Goal: Task Accomplishment & Management: Manage account settings

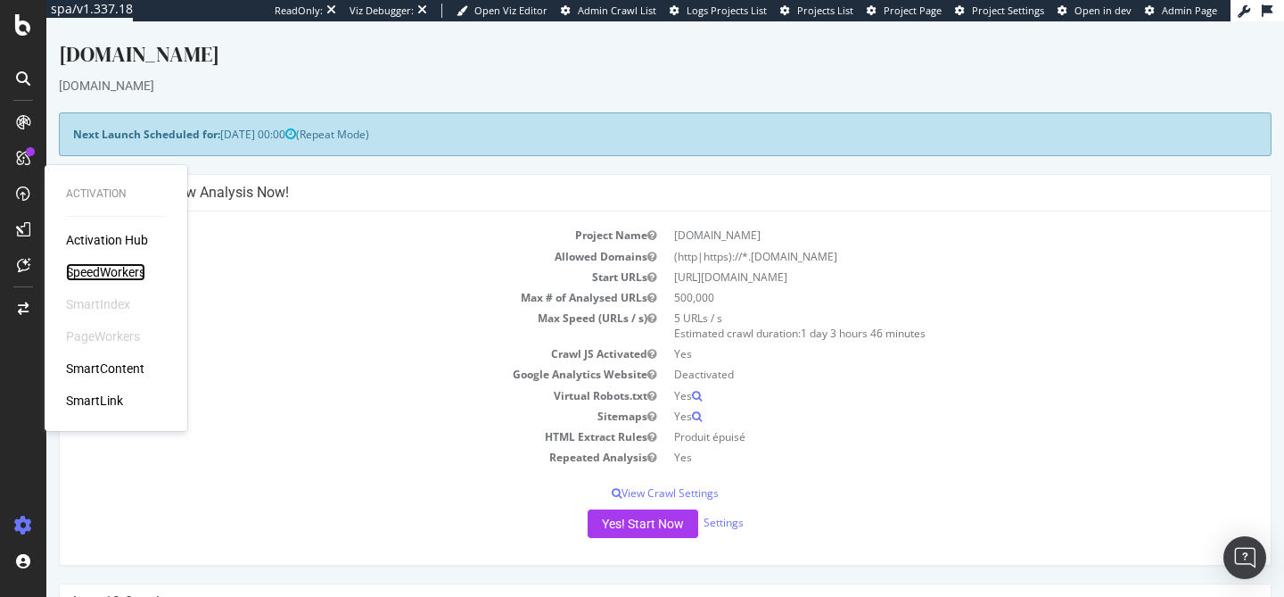
click at [91, 269] on div "SpeedWorkers" at bounding box center [105, 272] width 79 height 18
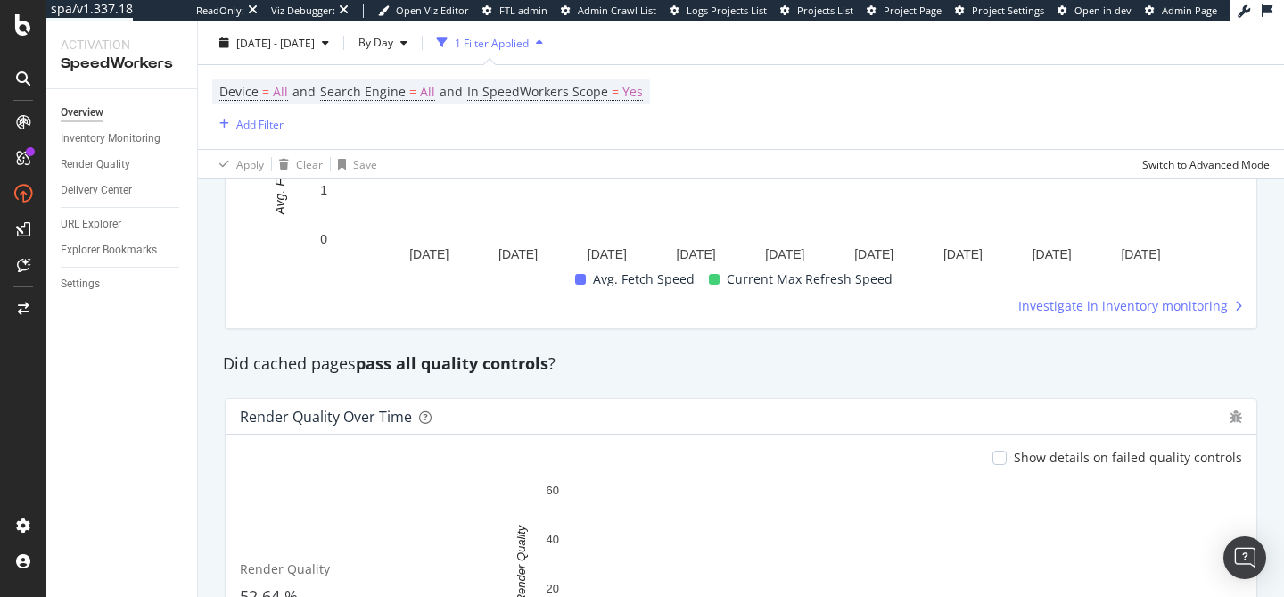
scroll to position [1299, 0]
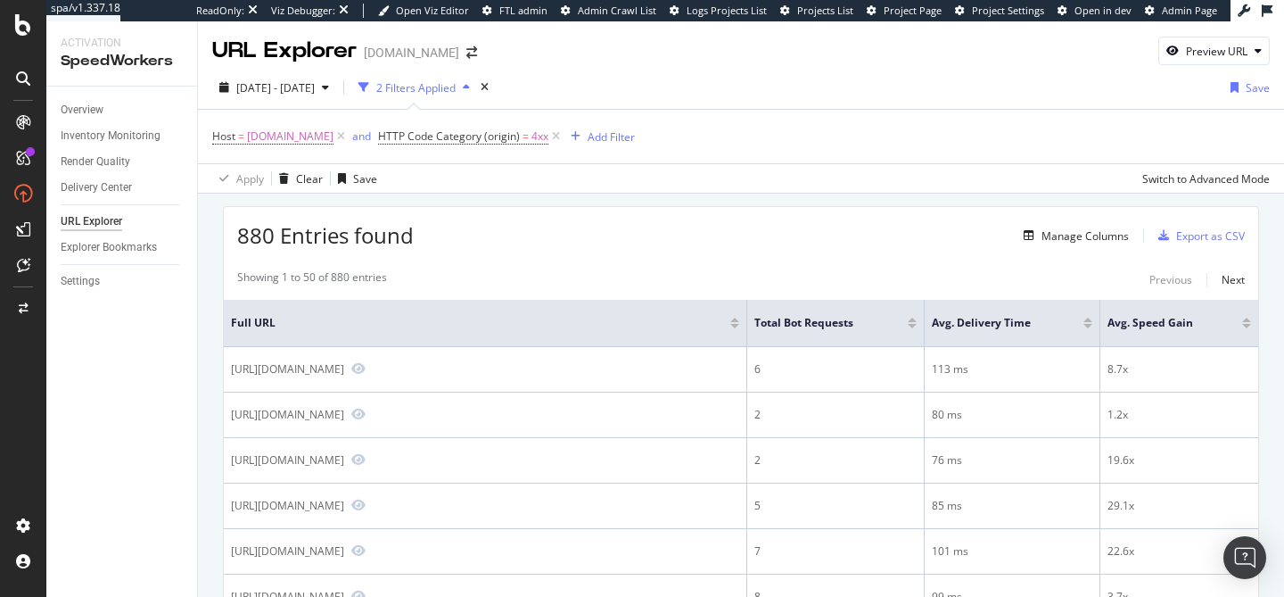
scroll to position [20, 0]
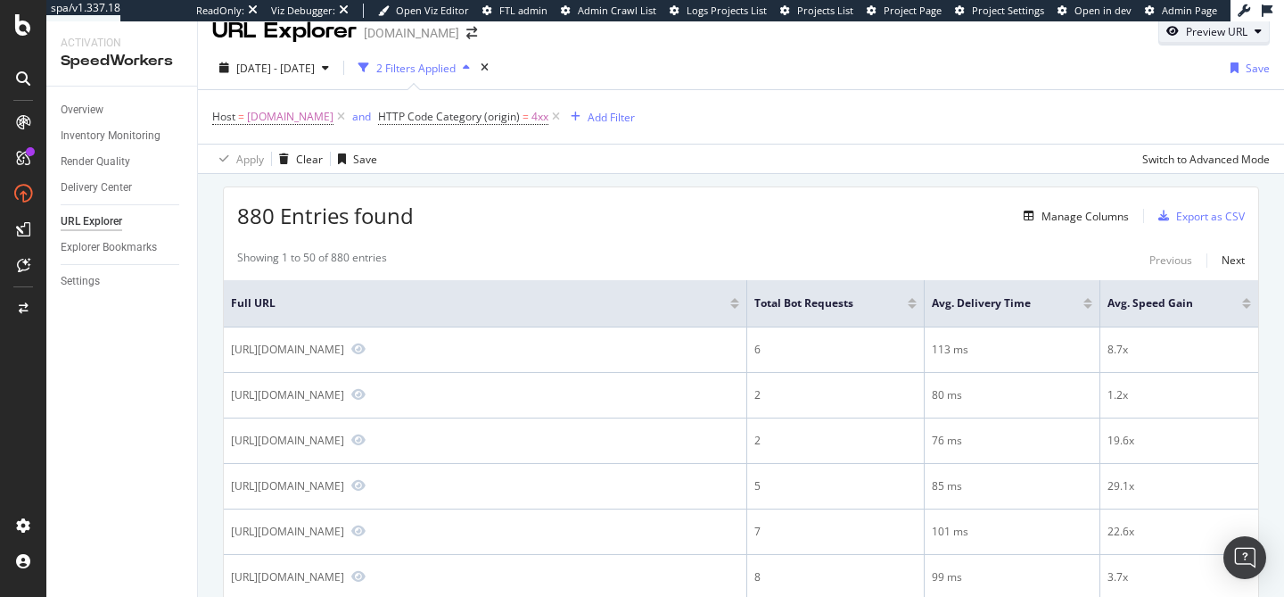
click at [1186, 33] on div "Preview URL" at bounding box center [1217, 31] width 62 height 15
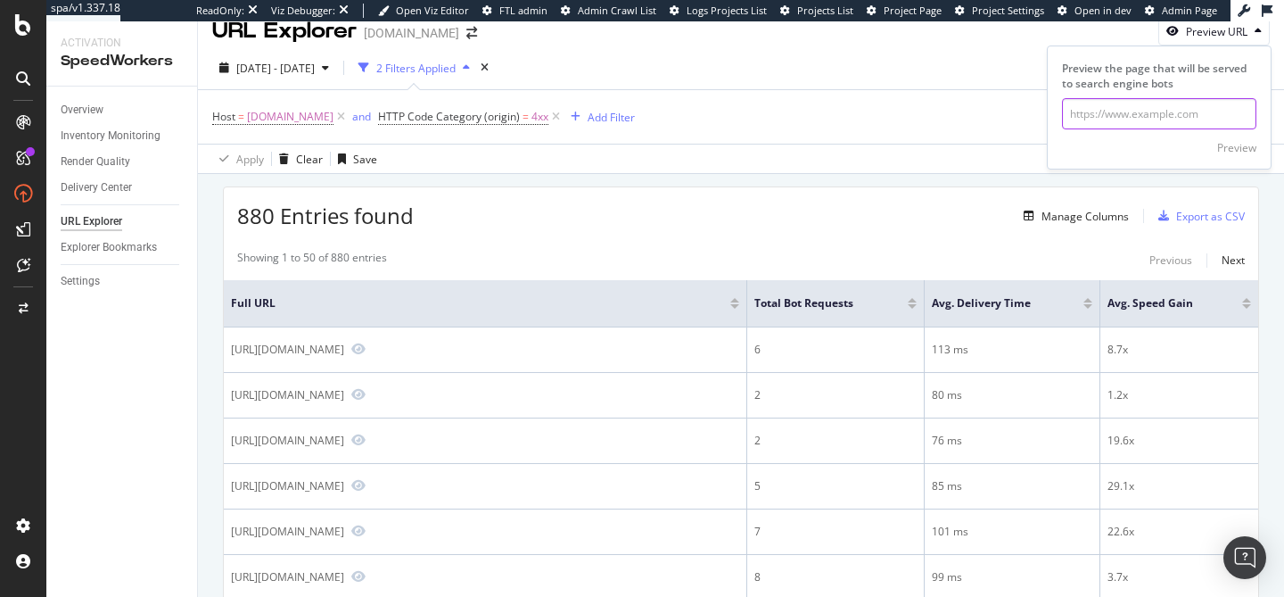
click at [1102, 115] on input "url" at bounding box center [1159, 113] width 194 height 31
paste input "https://info.onedoc.ch/fr/actualites/physiotherapeutes"
type input "https://info.onedoc.ch/fr/actualites/physiotherapeutes"
click at [1225, 145] on div "Preview" at bounding box center [1236, 147] width 39 height 15
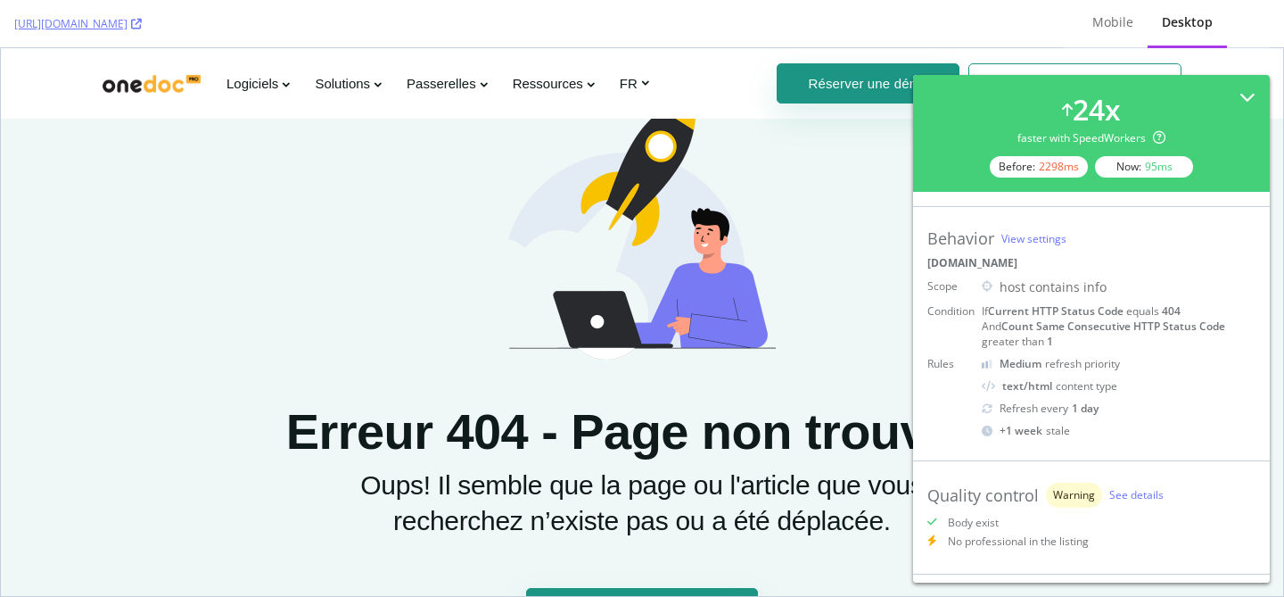
scroll to position [202, 0]
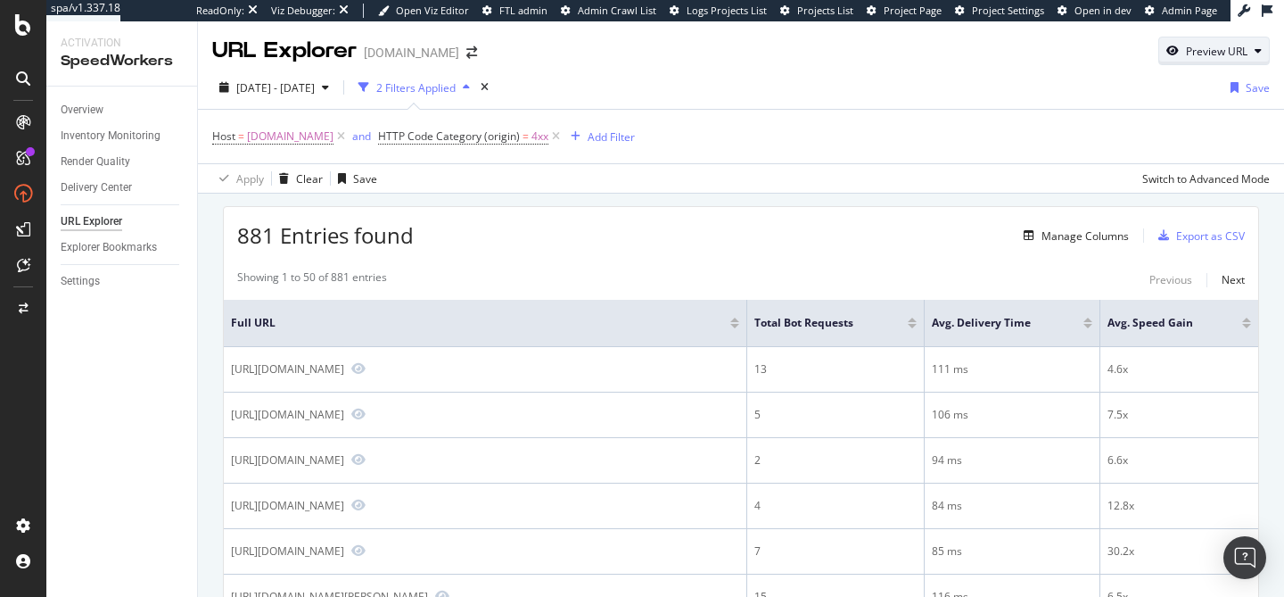
click at [1208, 52] on div "Preview URL" at bounding box center [1217, 51] width 62 height 15
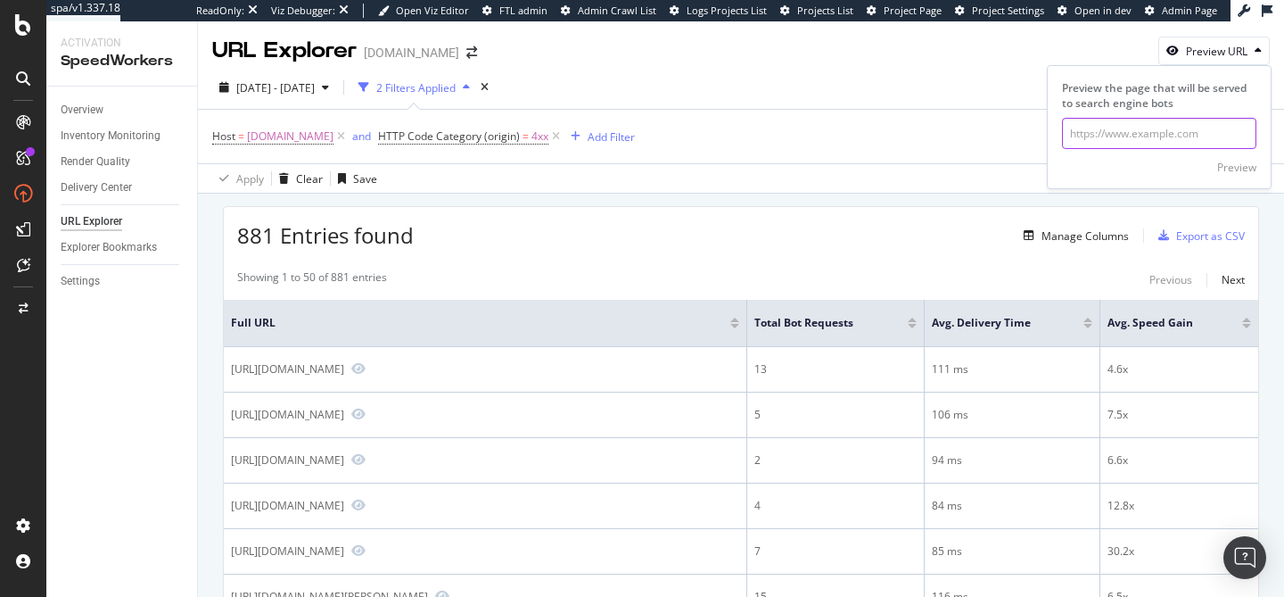
click at [1145, 133] on input "url" at bounding box center [1159, 133] width 194 height 31
paste input "https://info.onedoc.ch/fr/est-ce-quil-est-necessaire-de-proposer-le-dossier-ele…"
type input "https://info.onedoc.ch/fr/est-ce-quil-est-necessaire-de-proposer-le-dossier-ele…"
click at [1252, 172] on div "Preview" at bounding box center [1236, 167] width 39 height 15
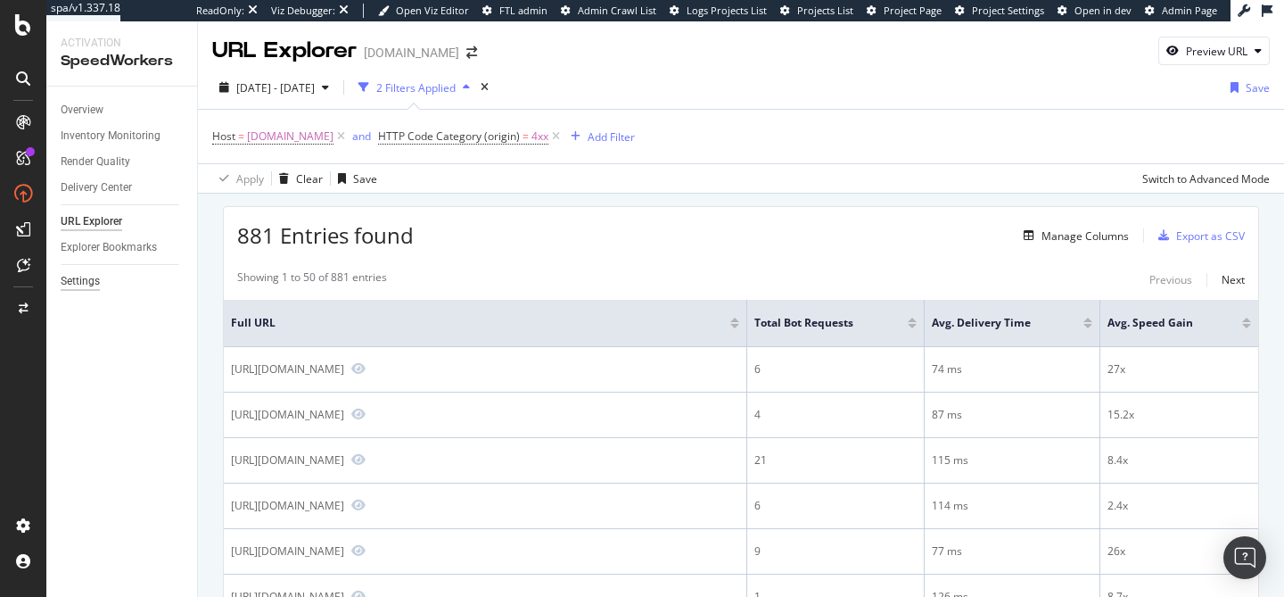
click at [86, 286] on div "Settings" at bounding box center [80, 281] width 39 height 19
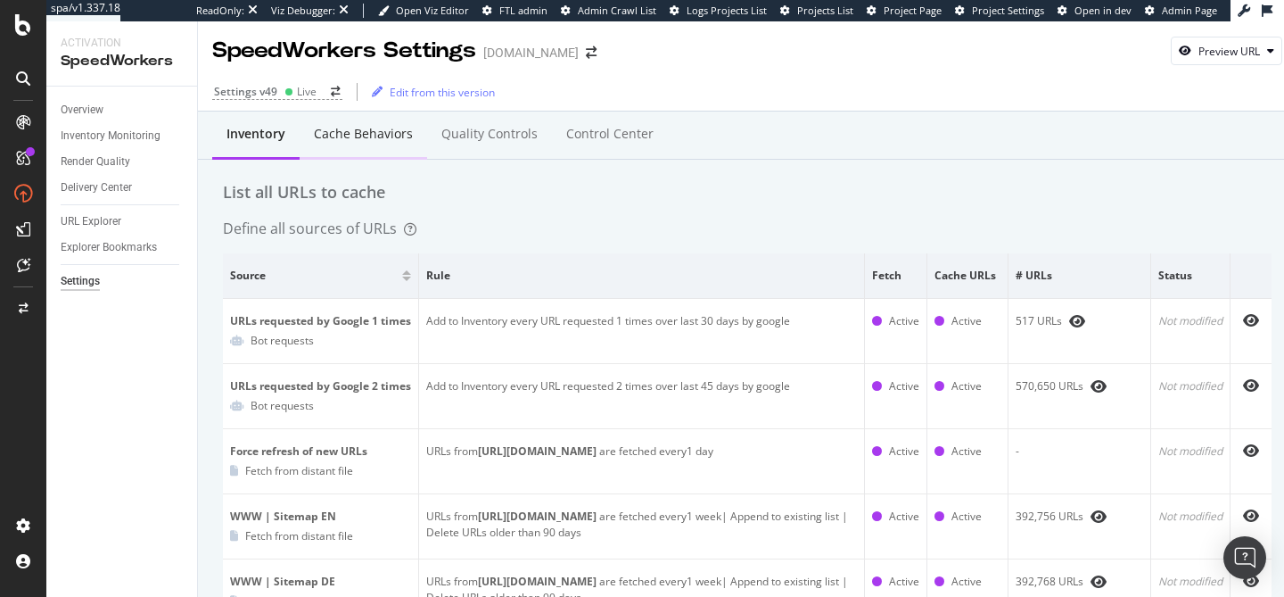
click at [387, 136] on div "Cache behaviors" at bounding box center [363, 134] width 99 height 18
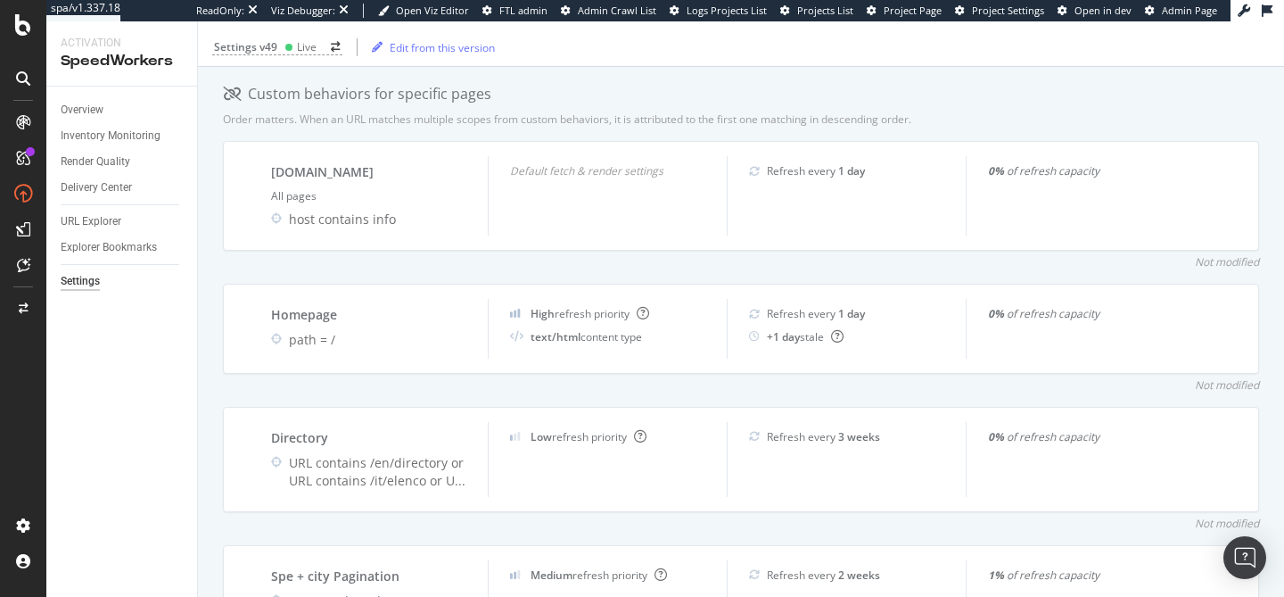
scroll to position [552, 0]
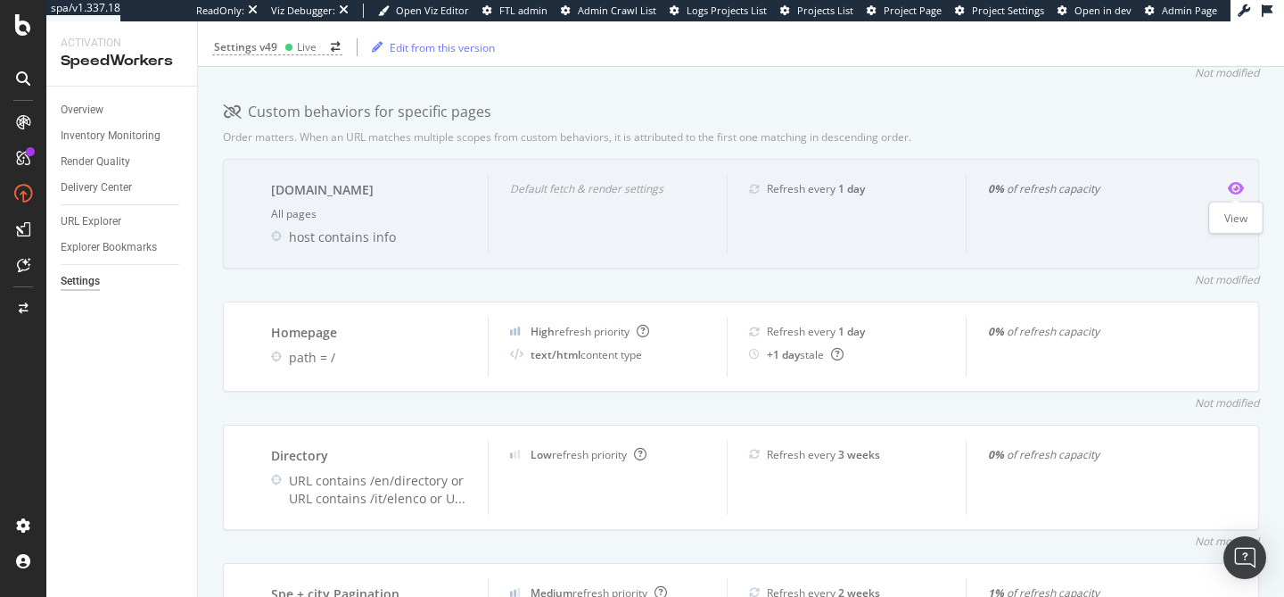
click at [1233, 191] on icon "eye" at bounding box center [1236, 188] width 16 height 14
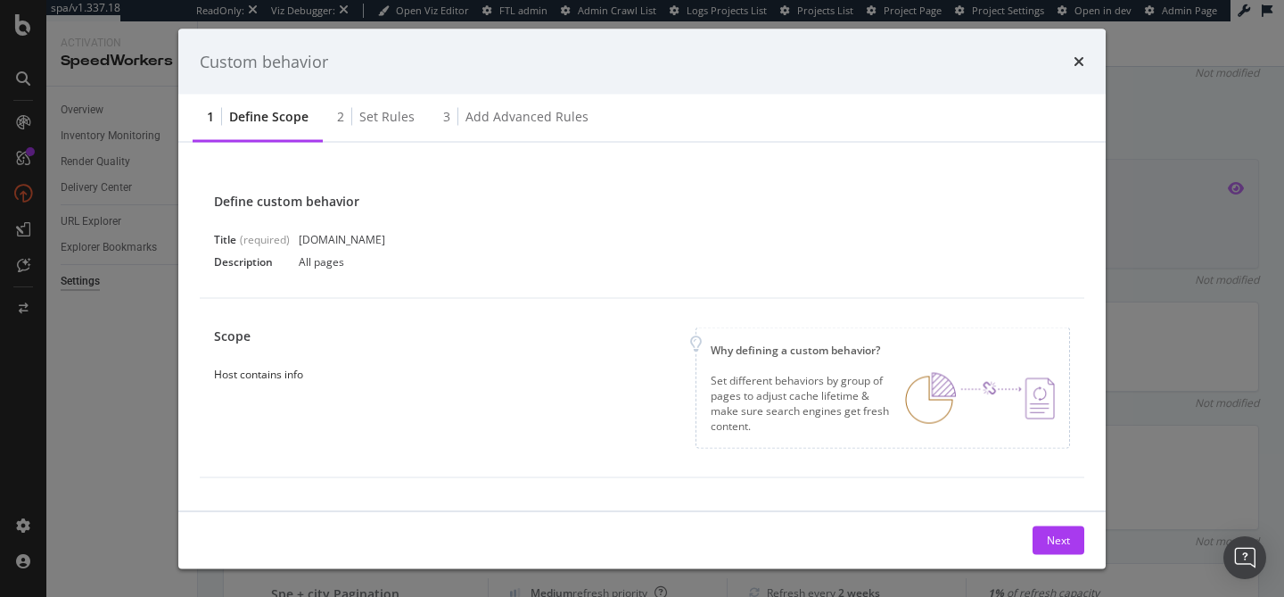
scroll to position [227, 0]
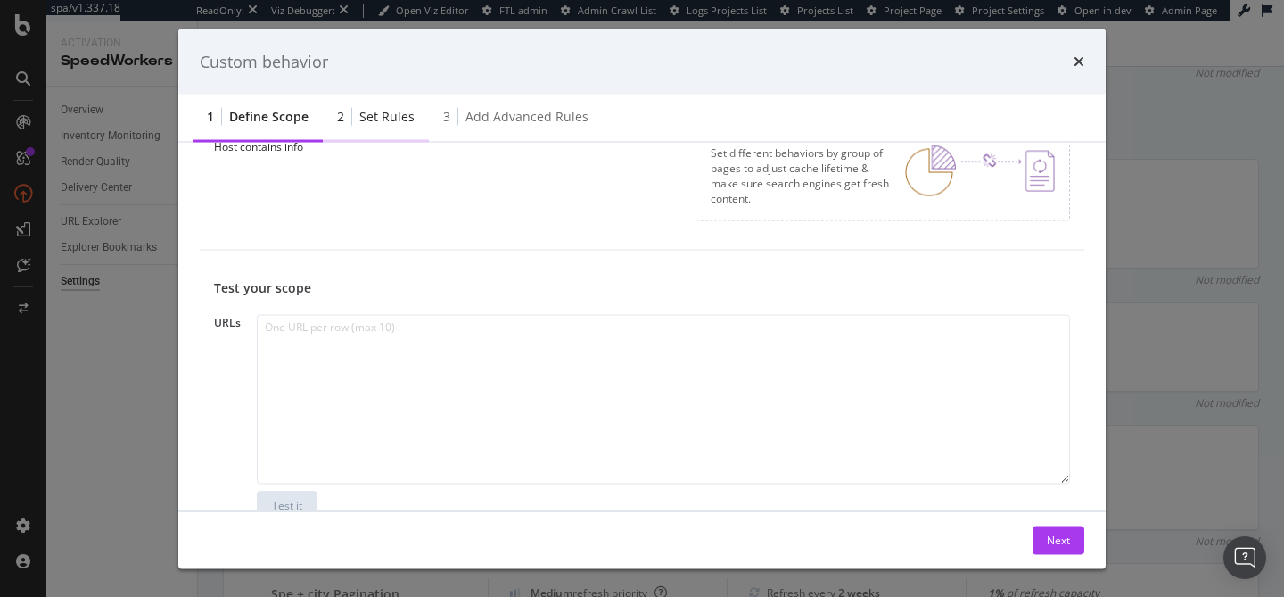
click at [414, 115] on div "2 Set rules" at bounding box center [376, 118] width 106 height 49
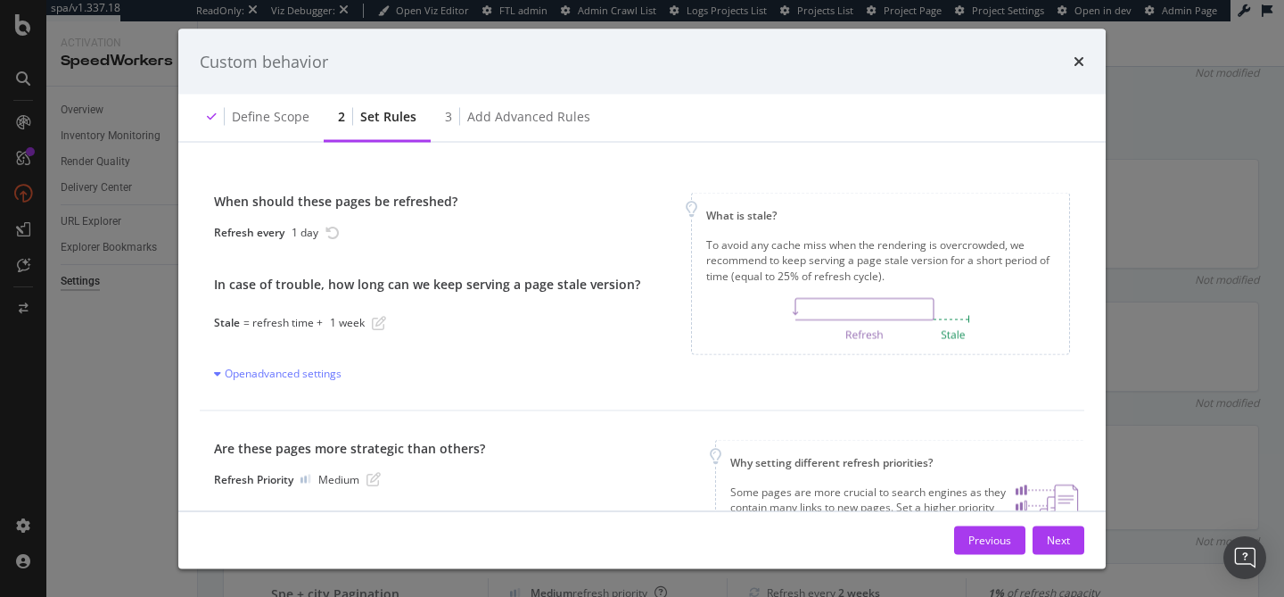
scroll to position [66, 0]
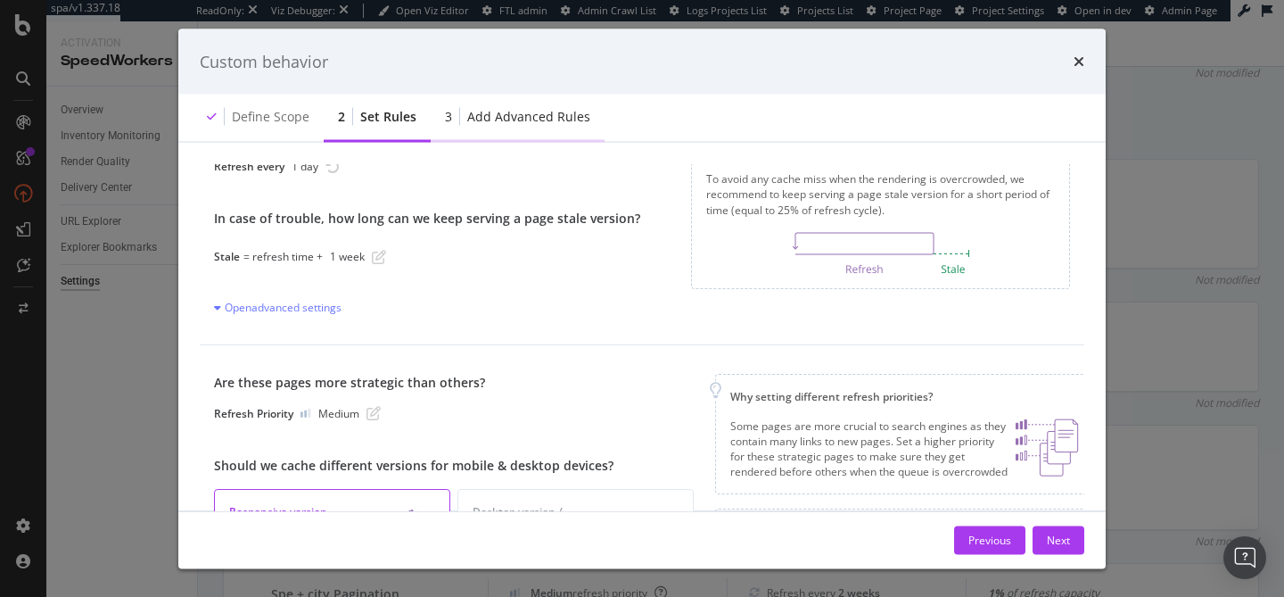
click at [525, 111] on div "Add advanced rules" at bounding box center [528, 117] width 123 height 18
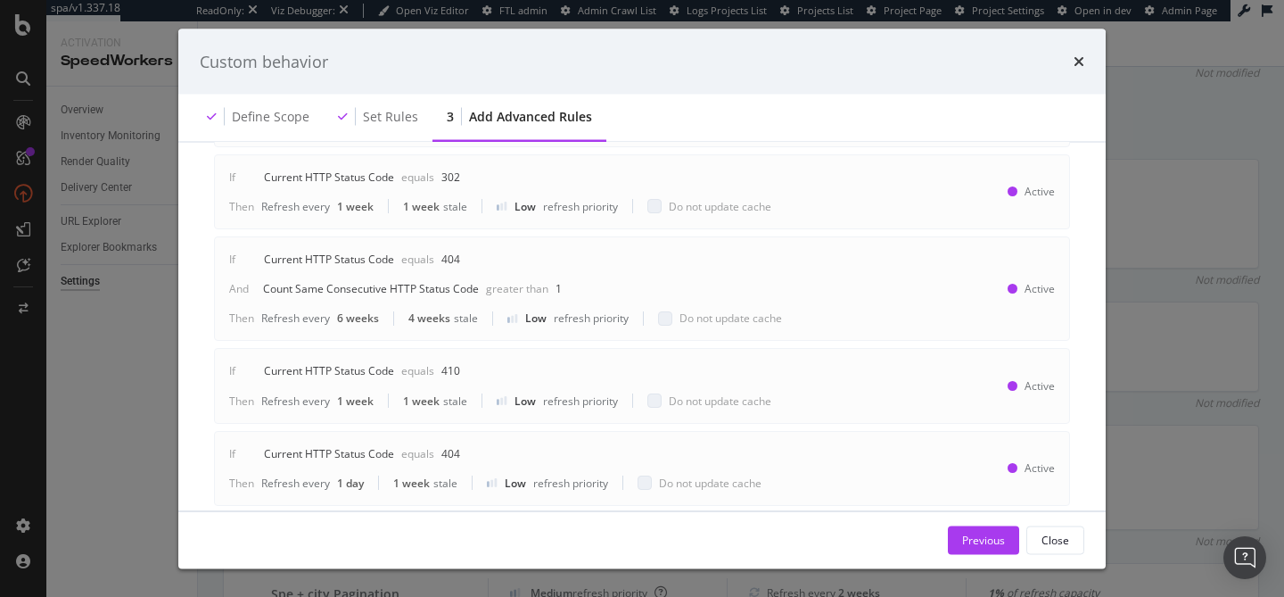
scroll to position [424, 0]
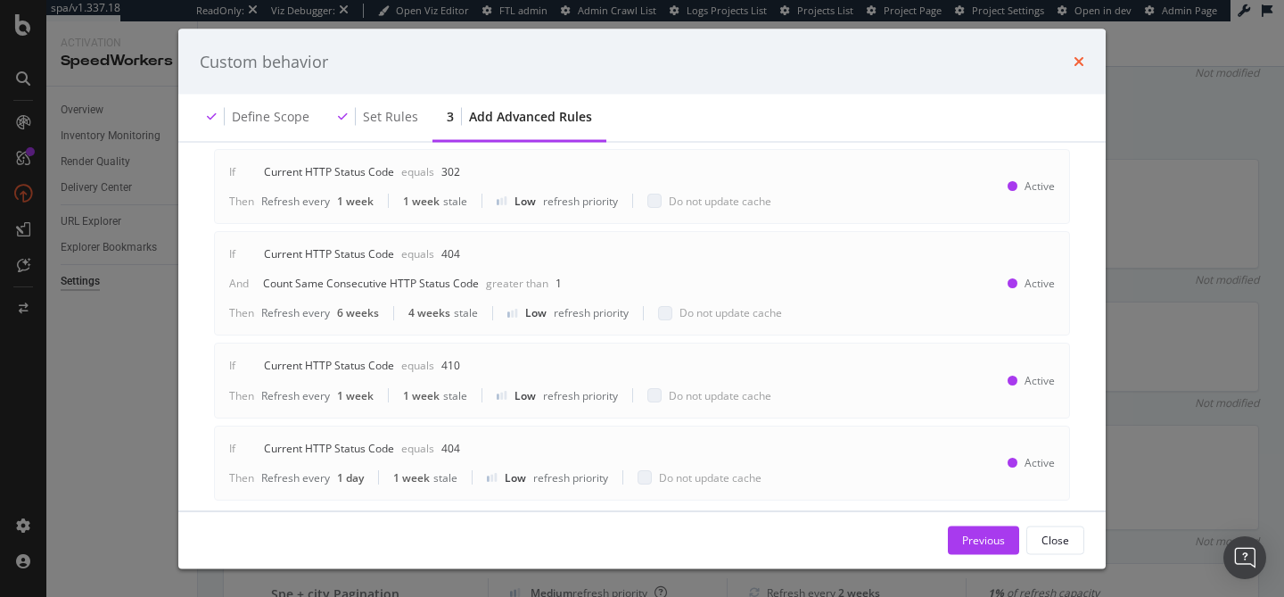
click at [1080, 66] on icon "times" at bounding box center [1079, 61] width 11 height 14
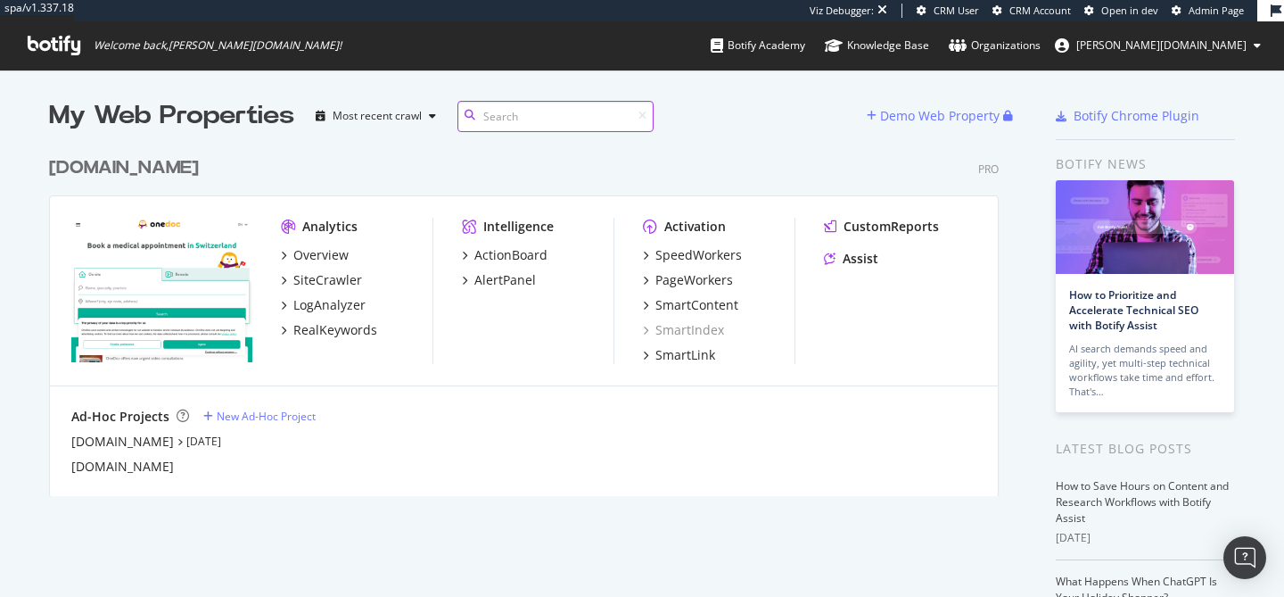
scroll to position [362, 964]
click at [93, 448] on div "[DOMAIN_NAME]" at bounding box center [122, 441] width 103 height 18
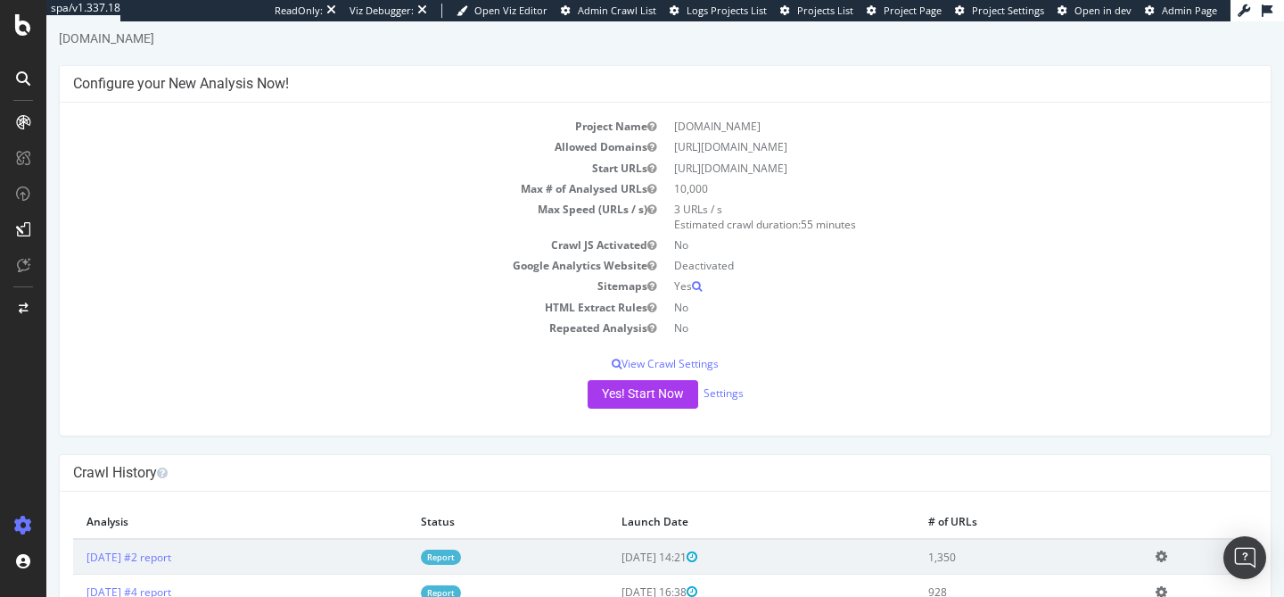
scroll to position [17, 0]
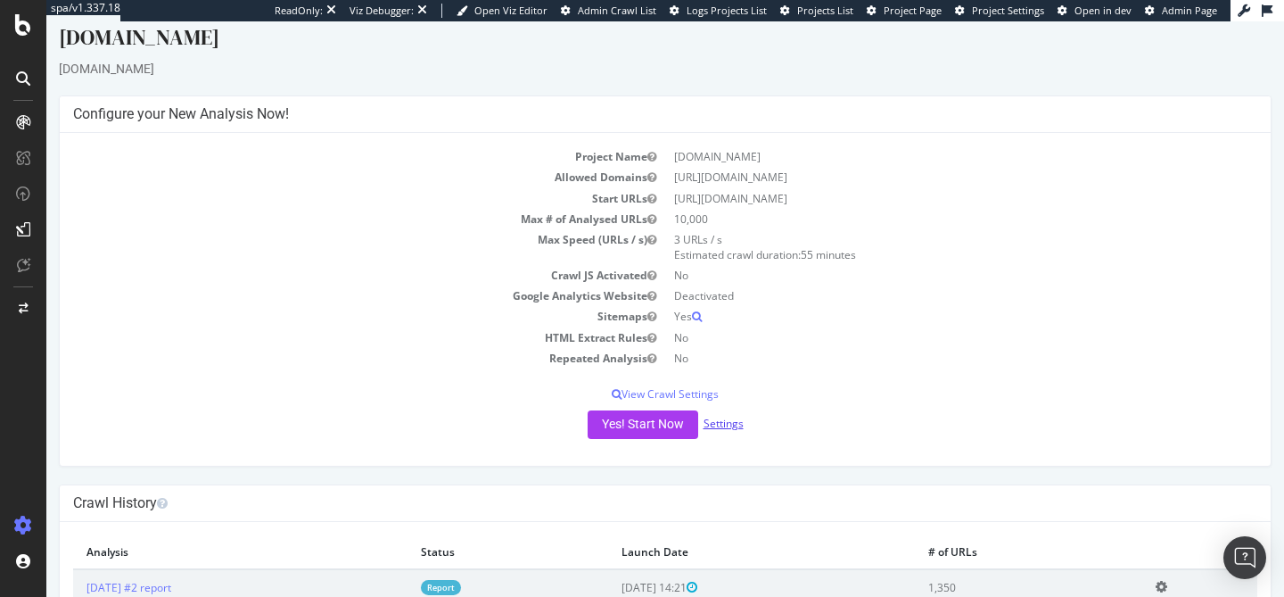
click at [739, 427] on link "Settings" at bounding box center [724, 423] width 40 height 15
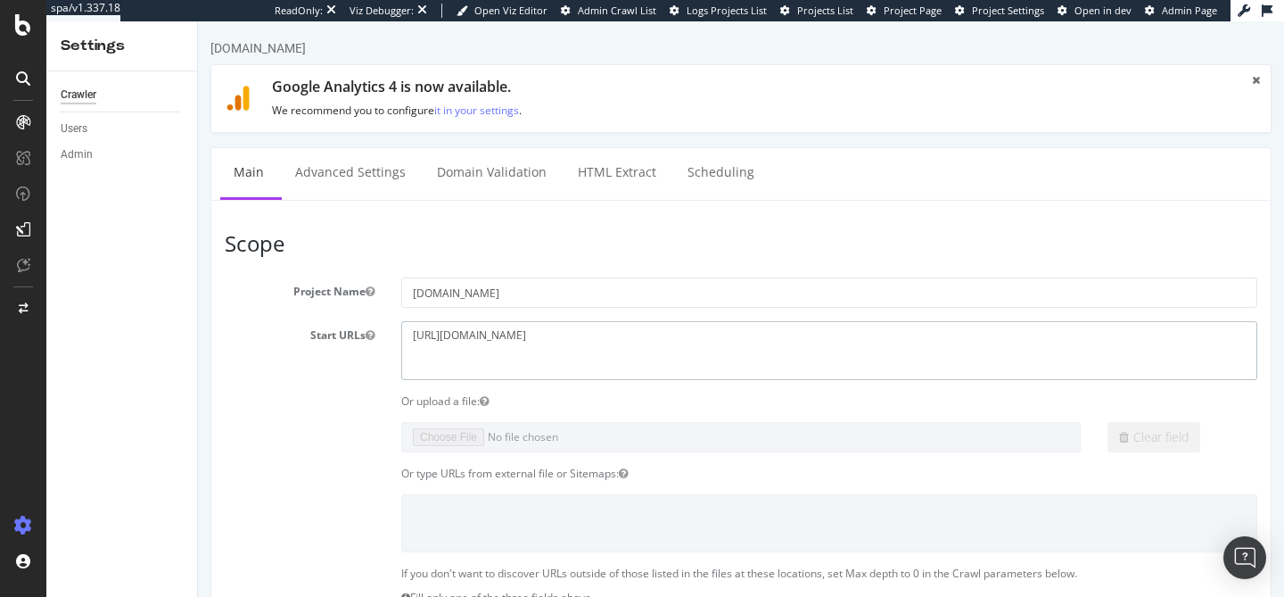
drag, startPoint x: 551, startPoint y: 336, endPoint x: 338, endPoint y: 325, distance: 213.4
click at [338, 325] on div "Start URLs [URL][DOMAIN_NAME]" at bounding box center [740, 350] width 1059 height 58
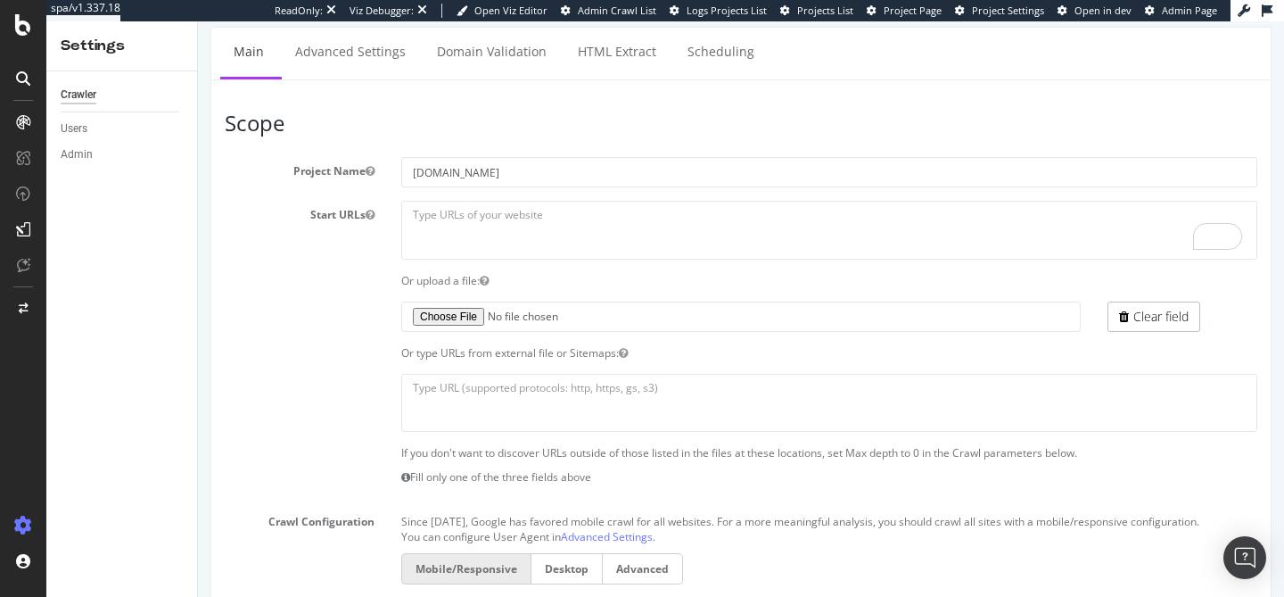
scroll to position [137, 0]
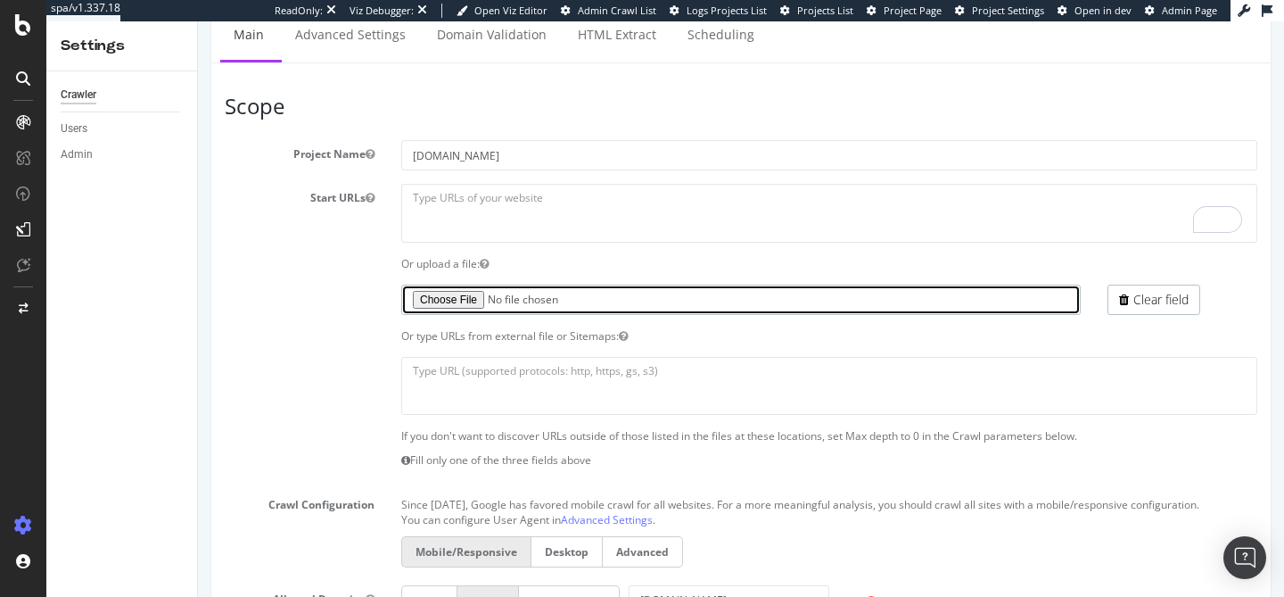
click at [457, 305] on input "file" at bounding box center [740, 299] width 679 height 30
type input "C:\fakepath\Untitled.txt"
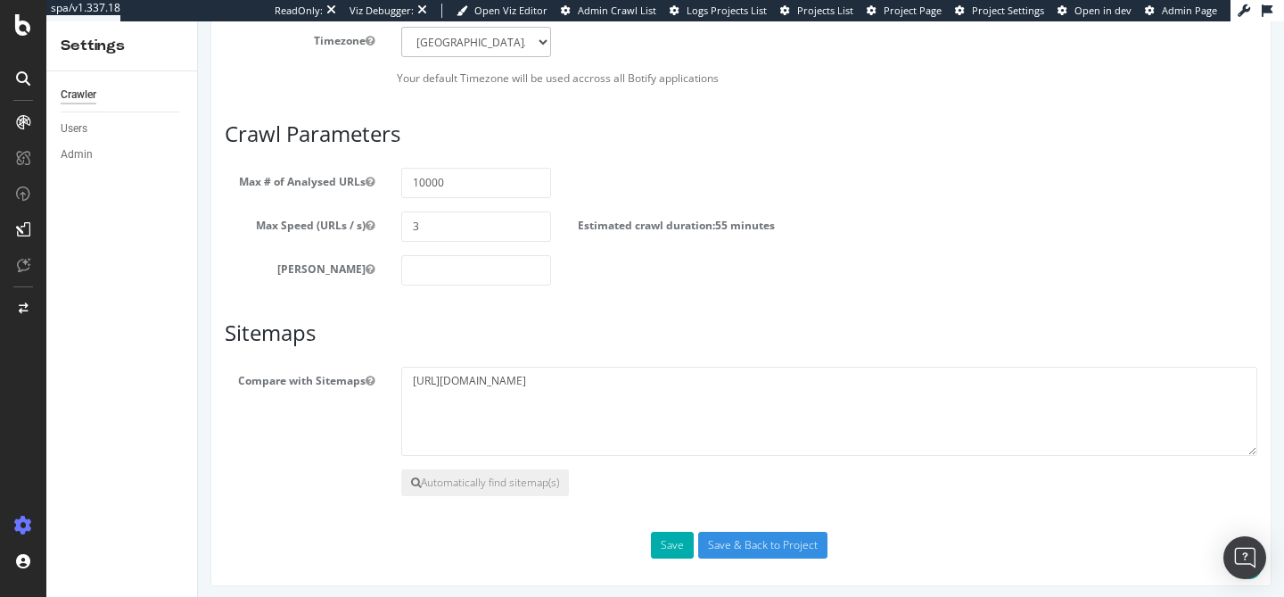
scroll to position [928, 0]
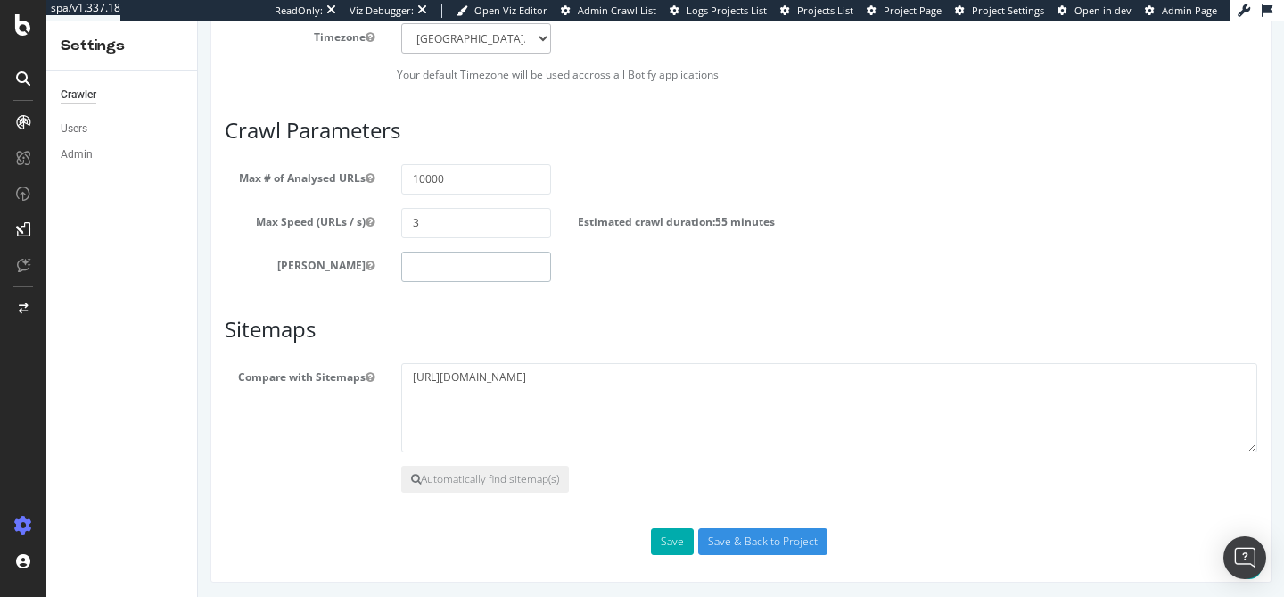
click at [441, 269] on input "number" at bounding box center [476, 266] width 150 height 30
type input "0"
click at [671, 553] on button "Save" at bounding box center [672, 541] width 43 height 27
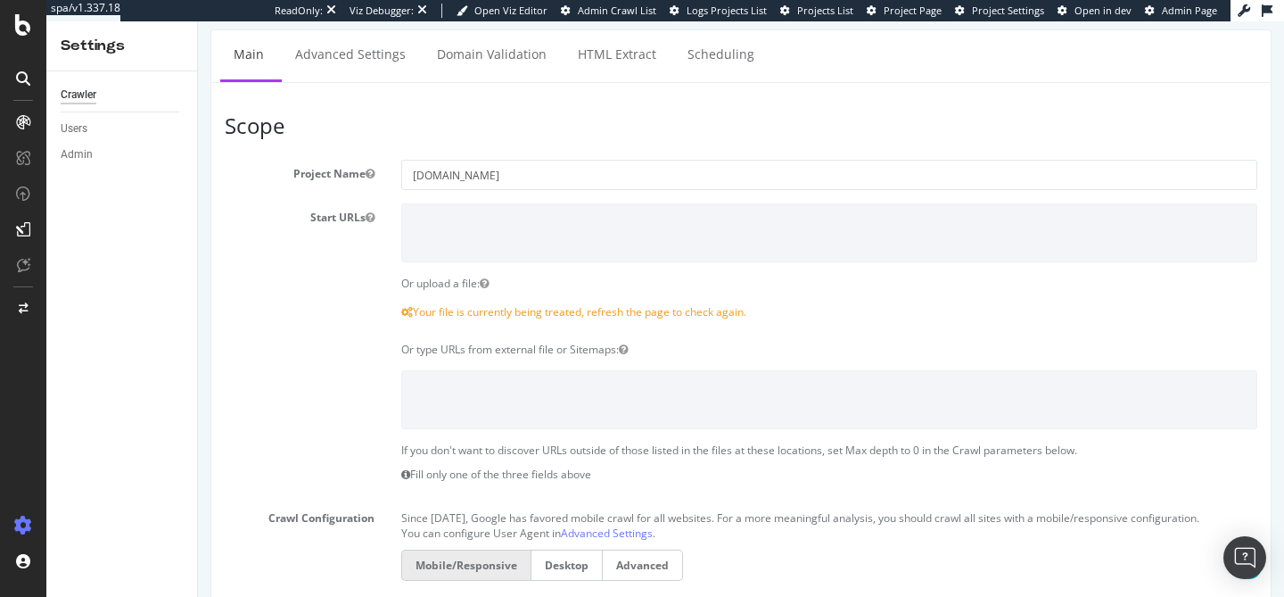
scroll to position [182, 0]
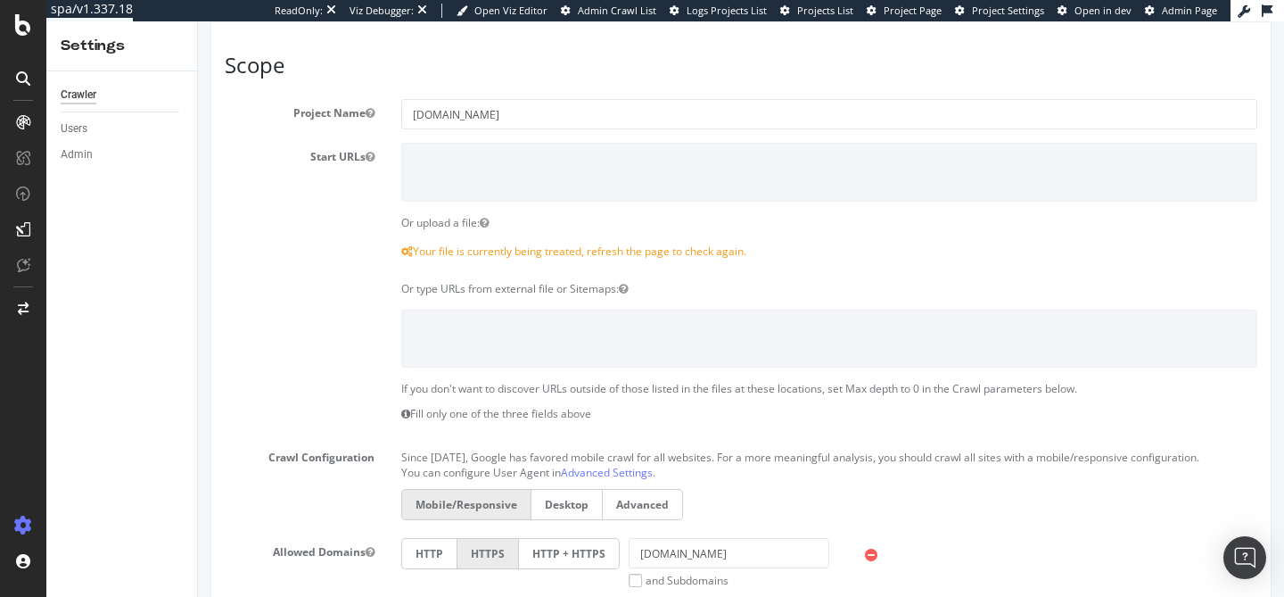
scroll to position [180, 0]
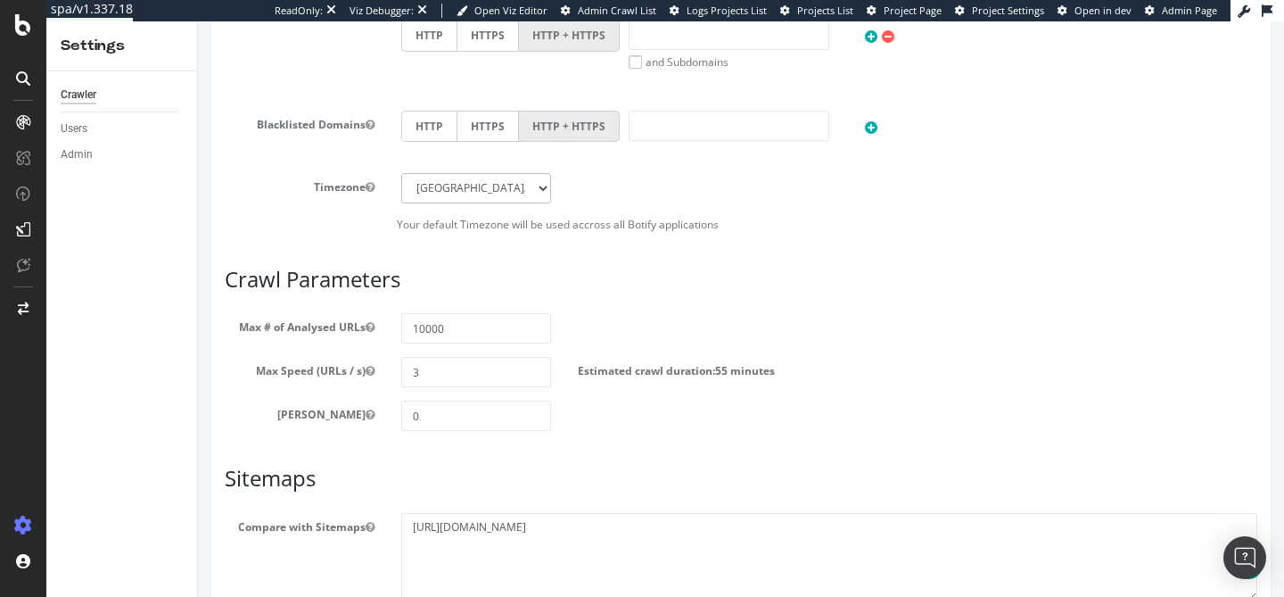
scroll to position [1018, 0]
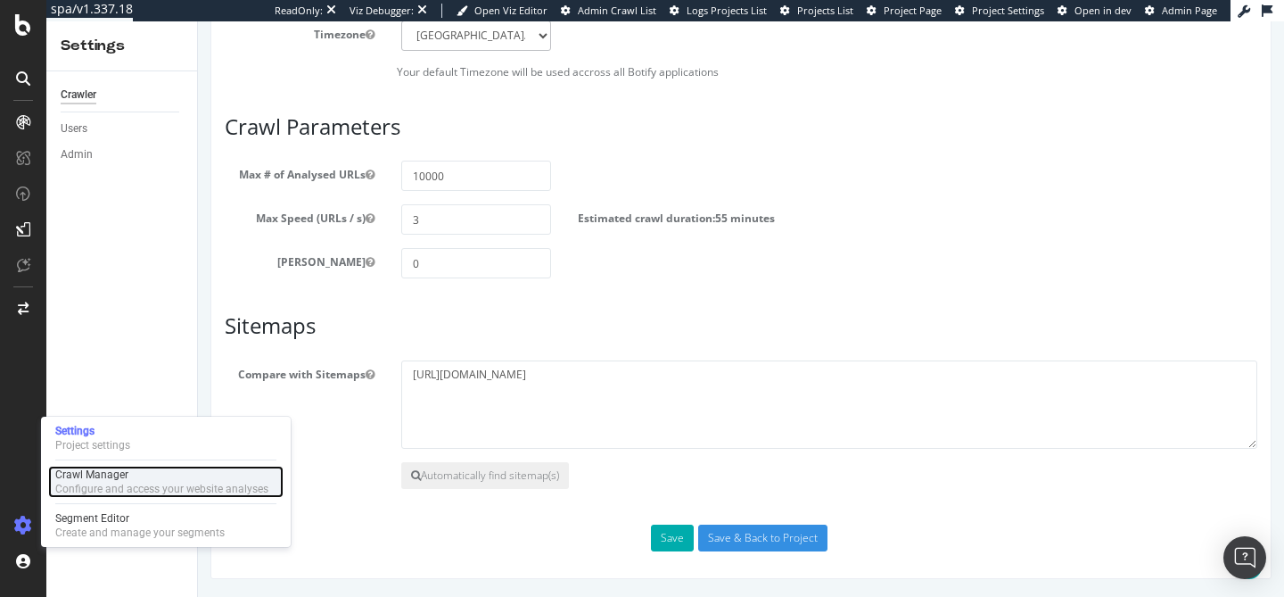
click at [83, 480] on div "Crawl Manager" at bounding box center [161, 474] width 213 height 14
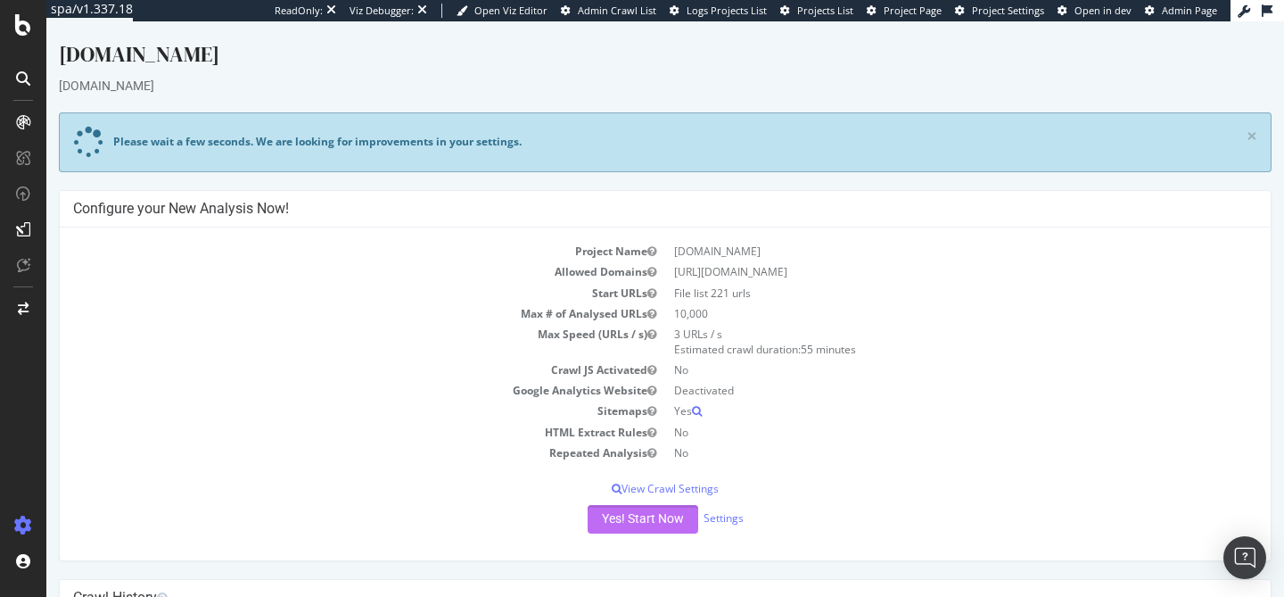
click at [655, 511] on button "Yes! Start Now" at bounding box center [643, 519] width 111 height 29
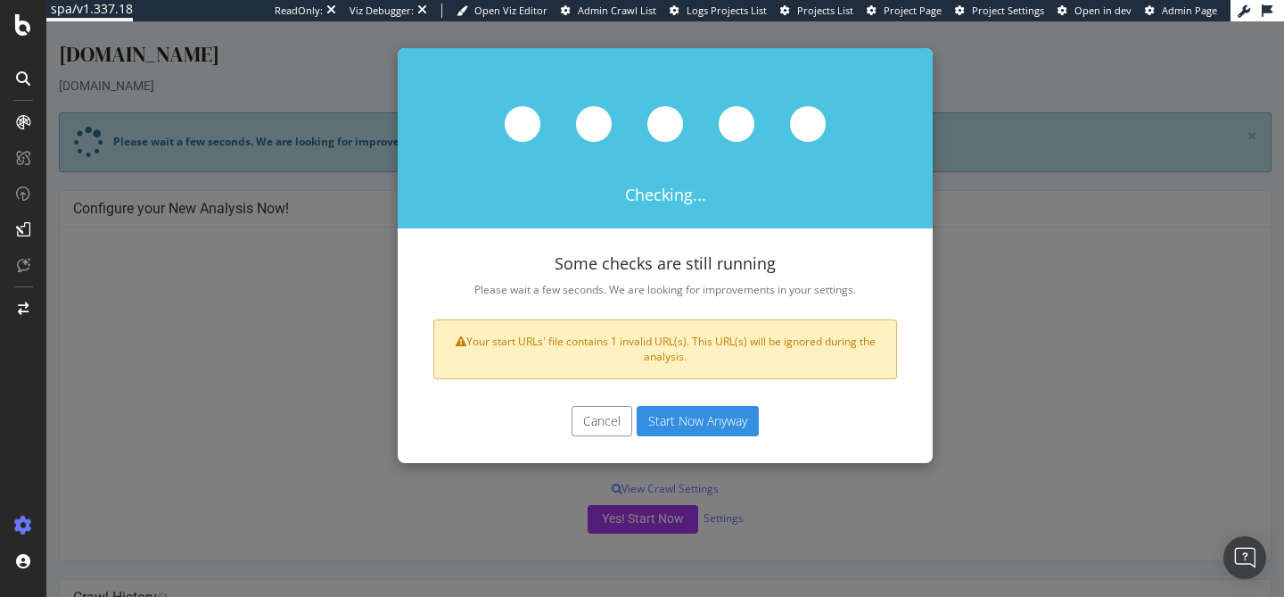
click at [694, 423] on button "Start Now Anyway" at bounding box center [698, 421] width 122 height 30
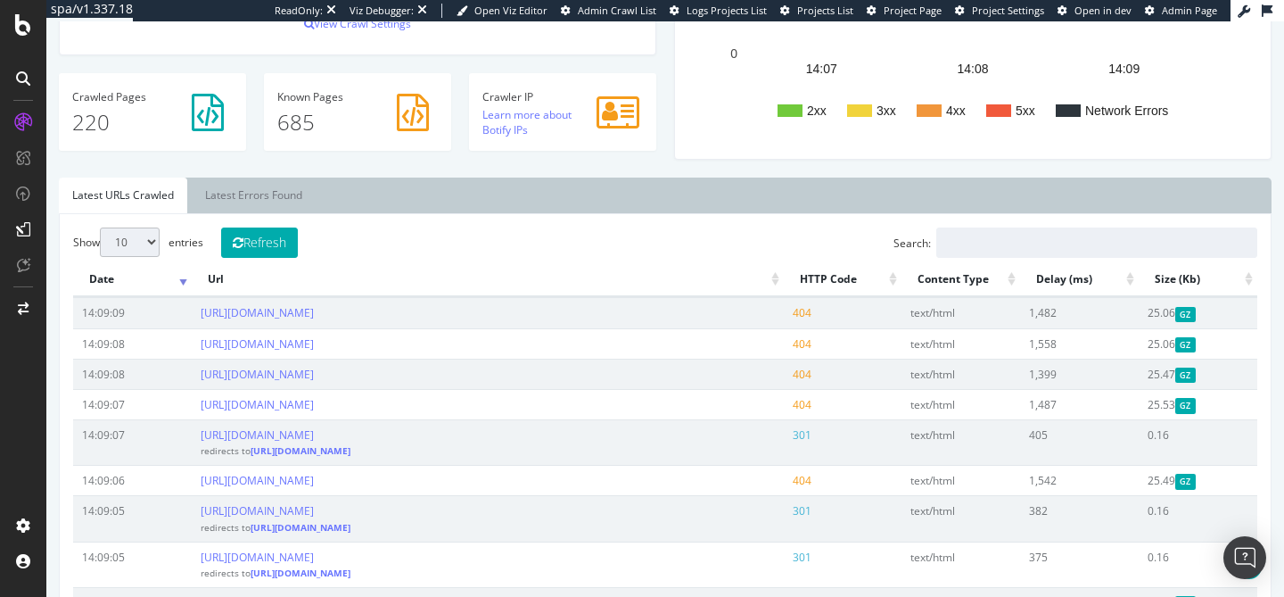
scroll to position [462, 0]
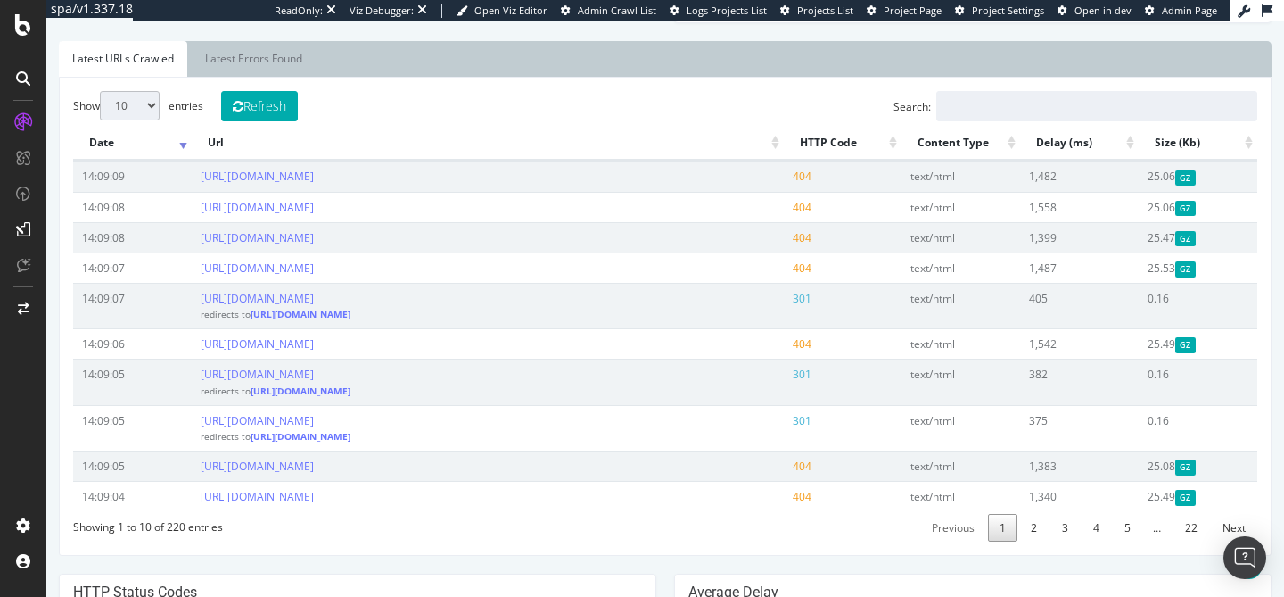
scroll to position [597, 0]
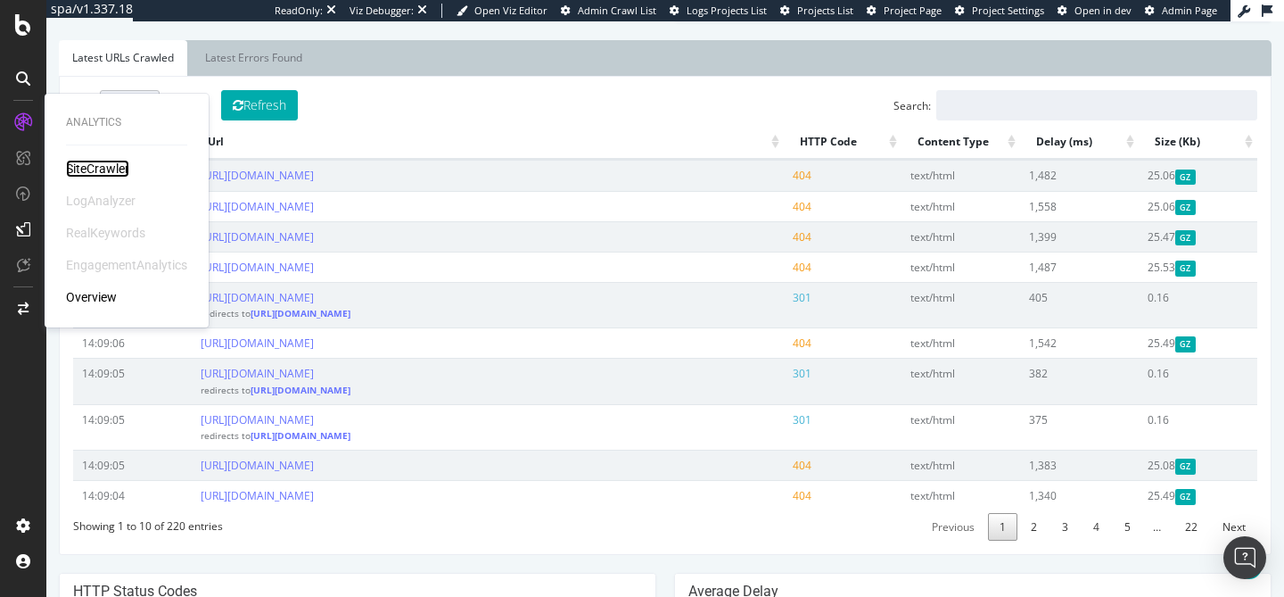
click at [86, 170] on div "SiteCrawler" at bounding box center [97, 169] width 63 height 18
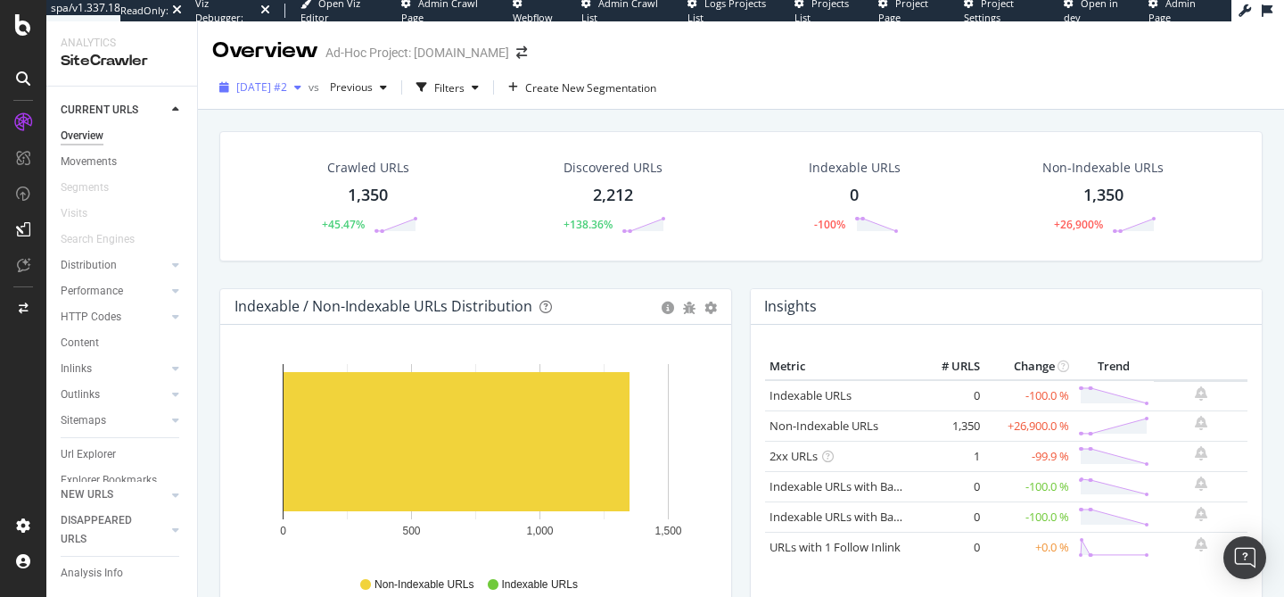
click at [307, 95] on div "2025 Sep. 4th #2" at bounding box center [260, 87] width 96 height 27
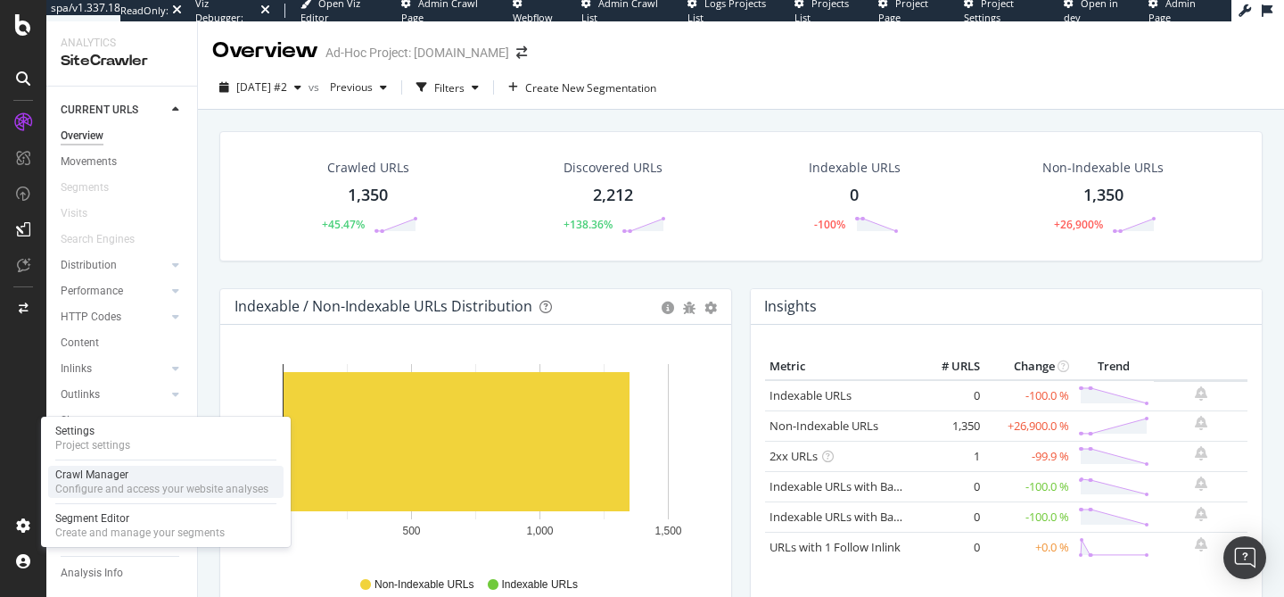
click at [111, 478] on div "Crawl Manager" at bounding box center [161, 474] width 213 height 14
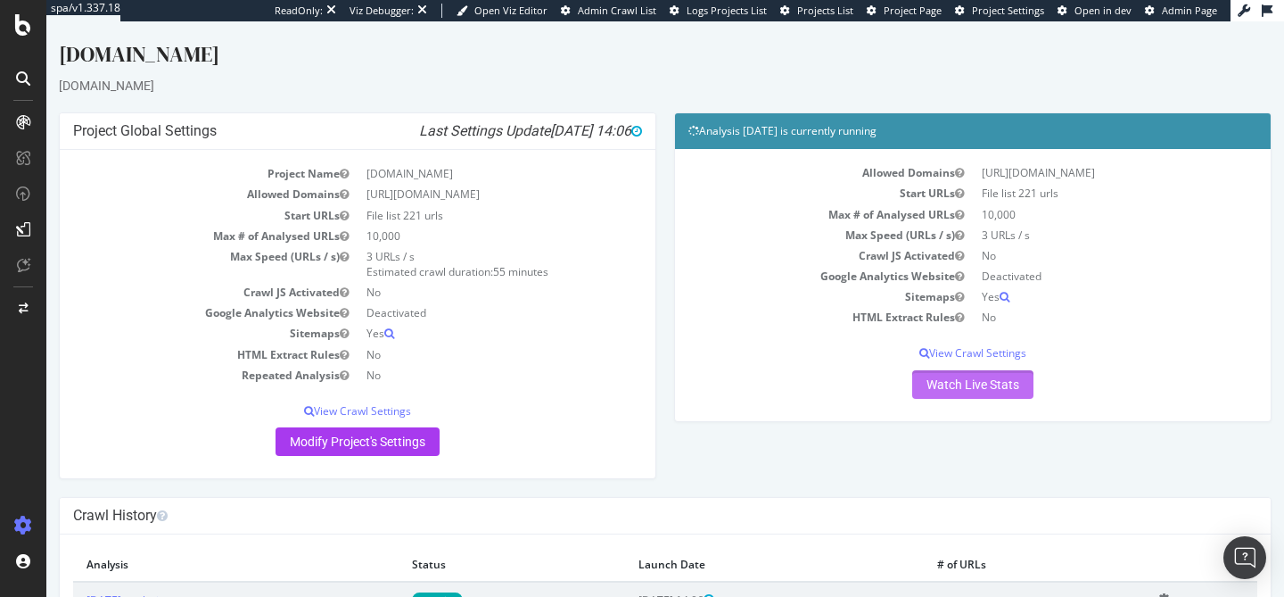
click at [949, 385] on link "Watch Live Stats" at bounding box center [972, 384] width 121 height 29
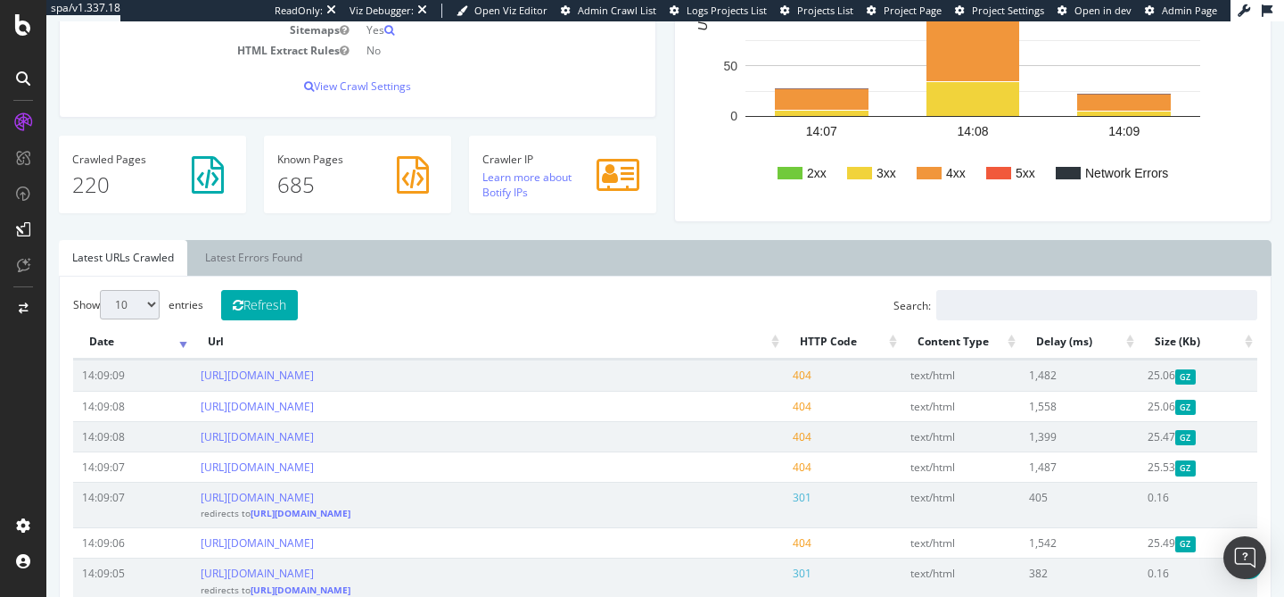
scroll to position [525, 0]
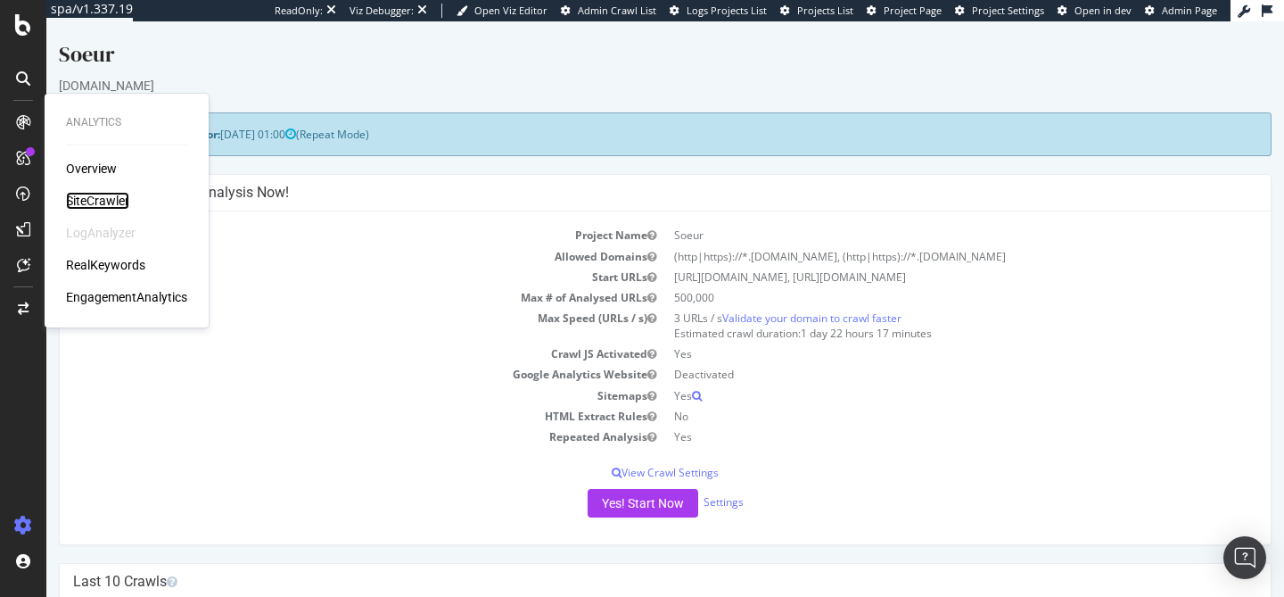
click at [91, 196] on div "SiteCrawler" at bounding box center [97, 201] width 63 height 18
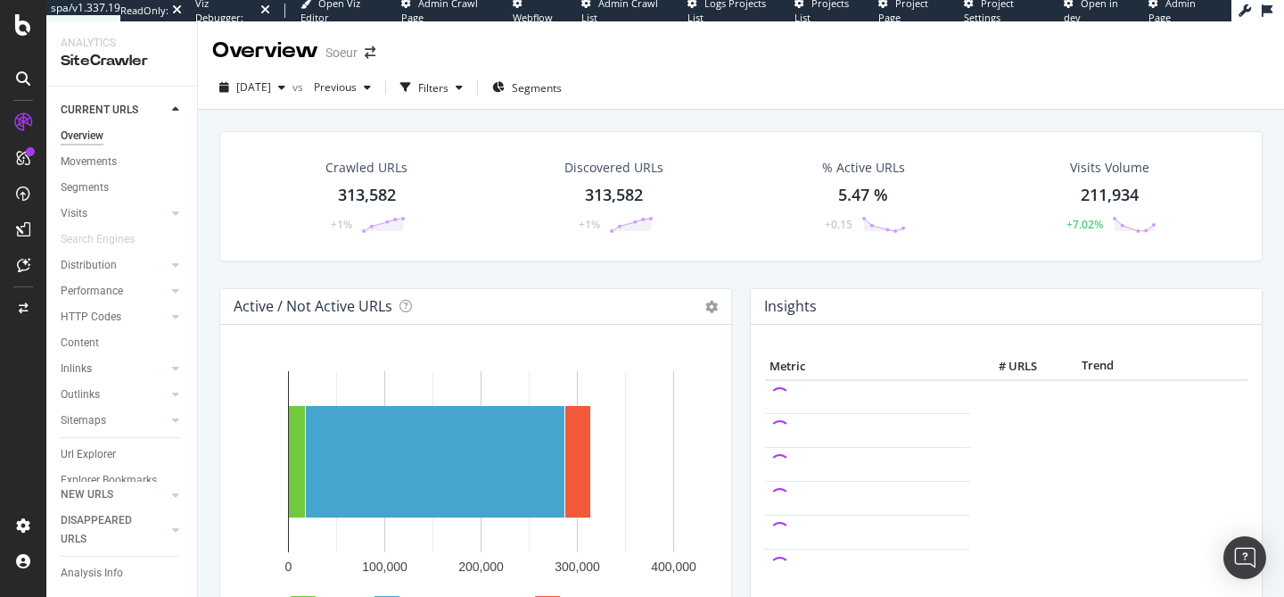
click at [373, 203] on div "313,582" at bounding box center [367, 195] width 58 height 23
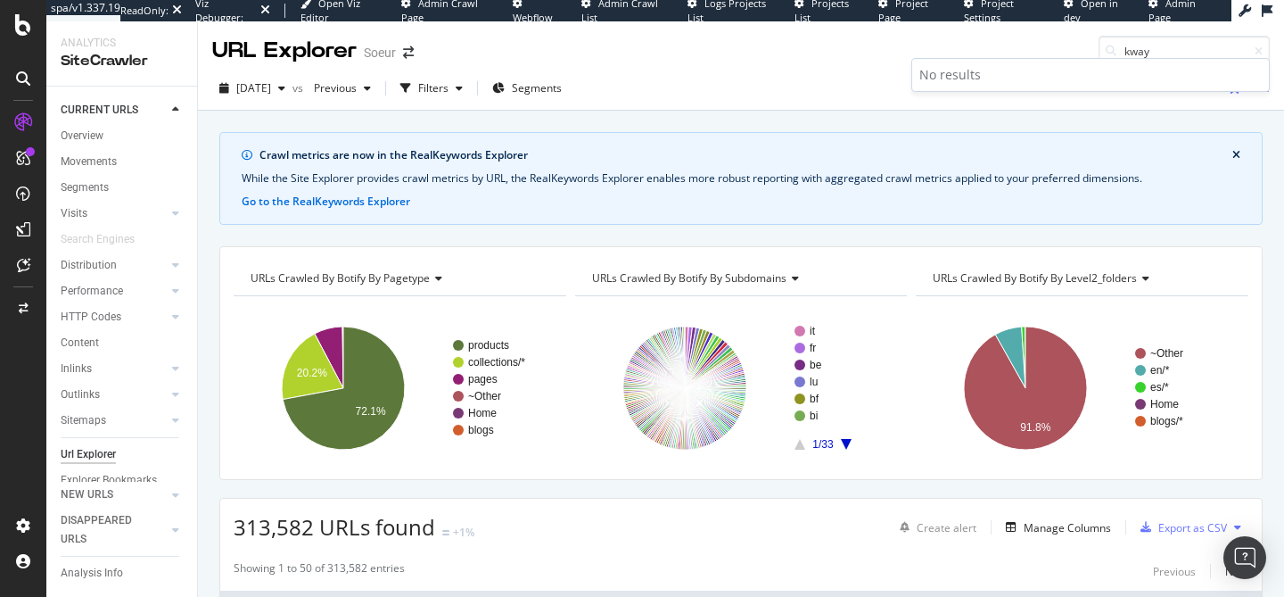
type input "kway"
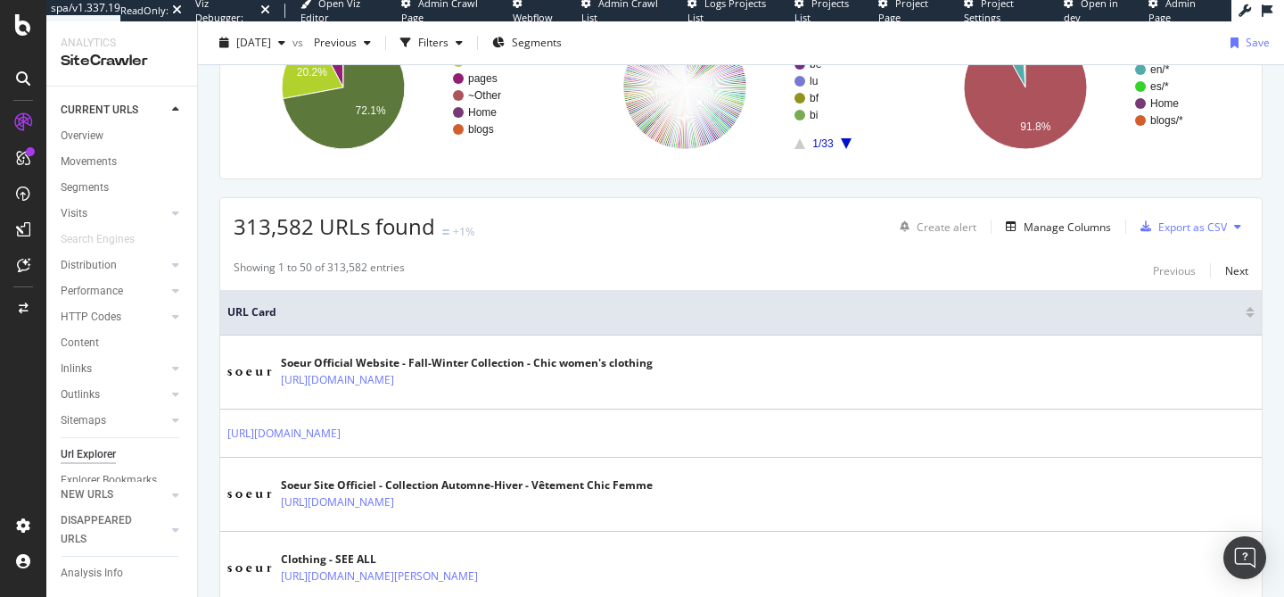
scroll to position [302, 0]
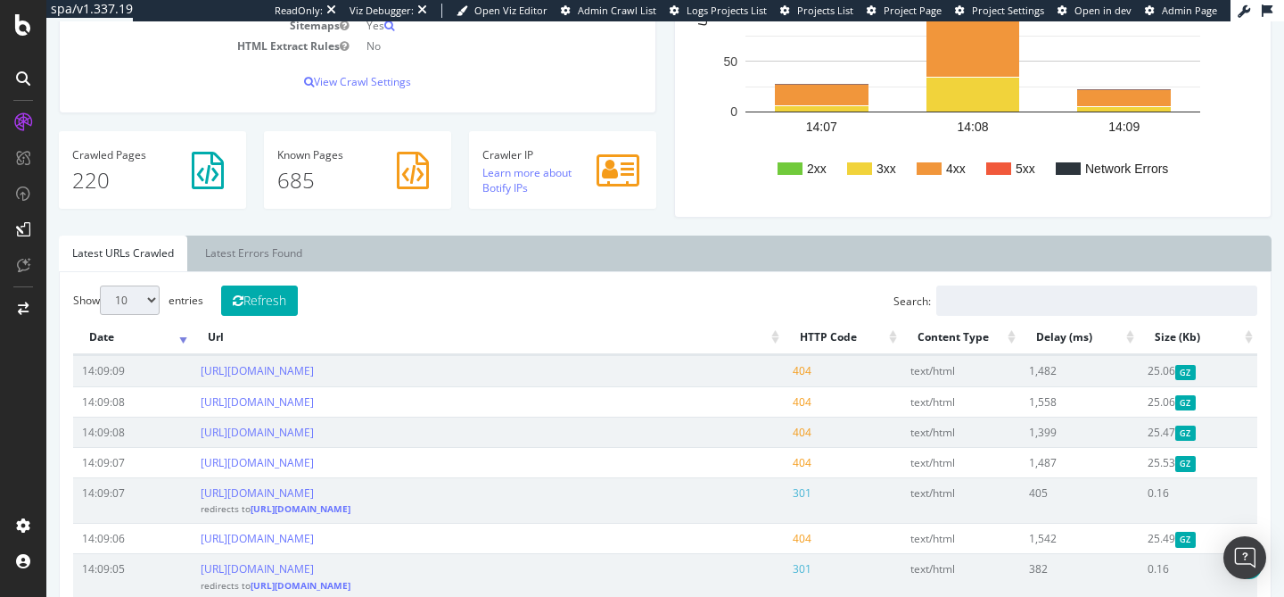
scroll to position [424, 0]
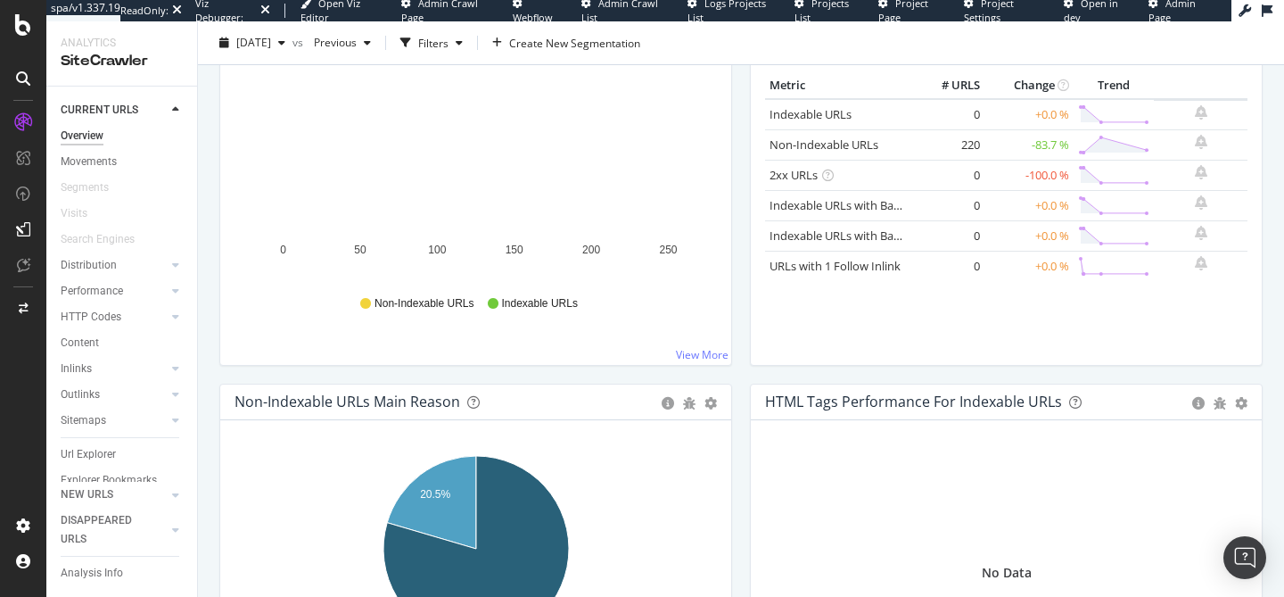
scroll to position [497, 0]
